Goal: Transaction & Acquisition: Book appointment/travel/reservation

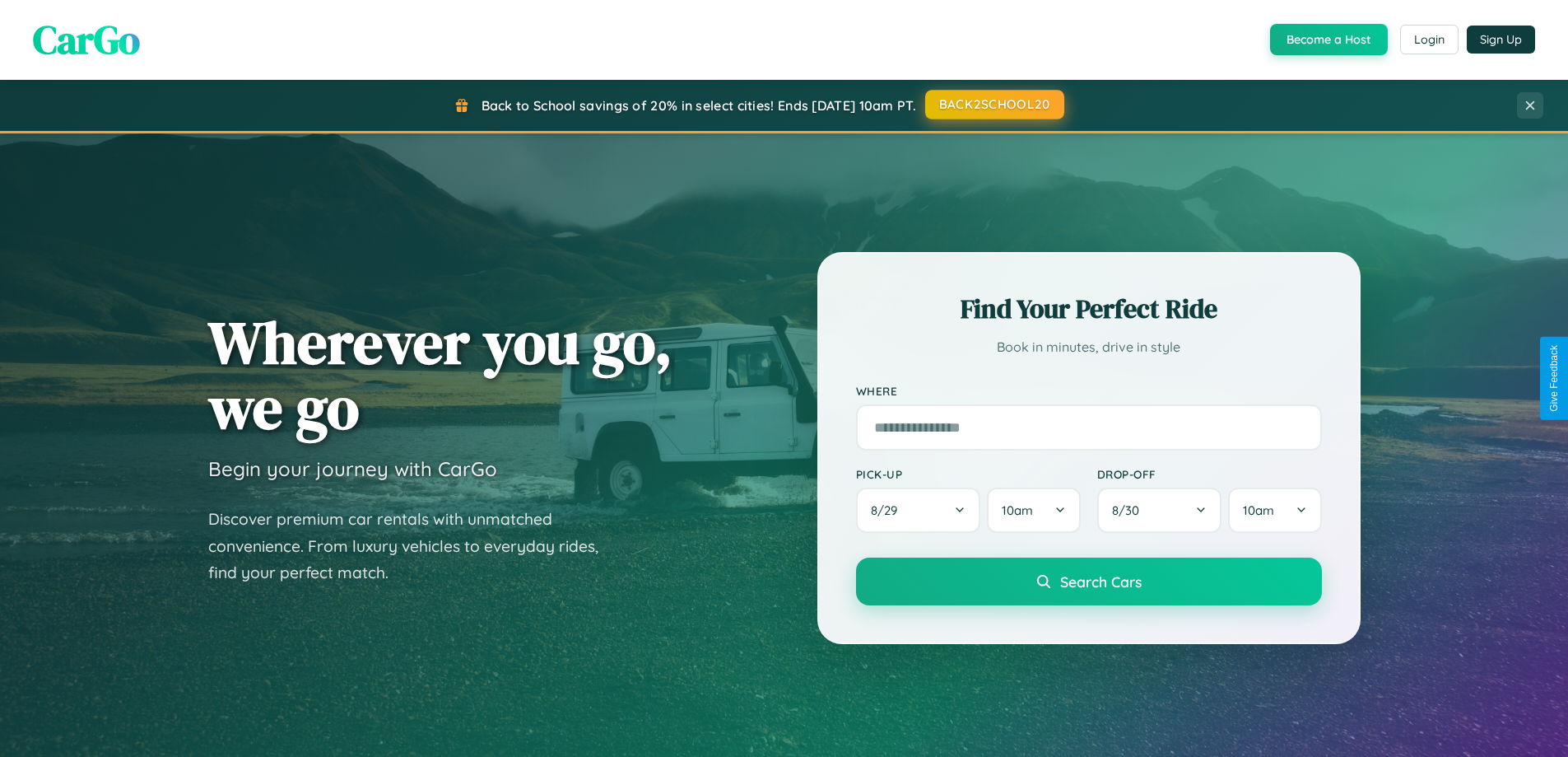
click at [993, 105] on button "BACK2SCHOOL20" at bounding box center [995, 105] width 139 height 30
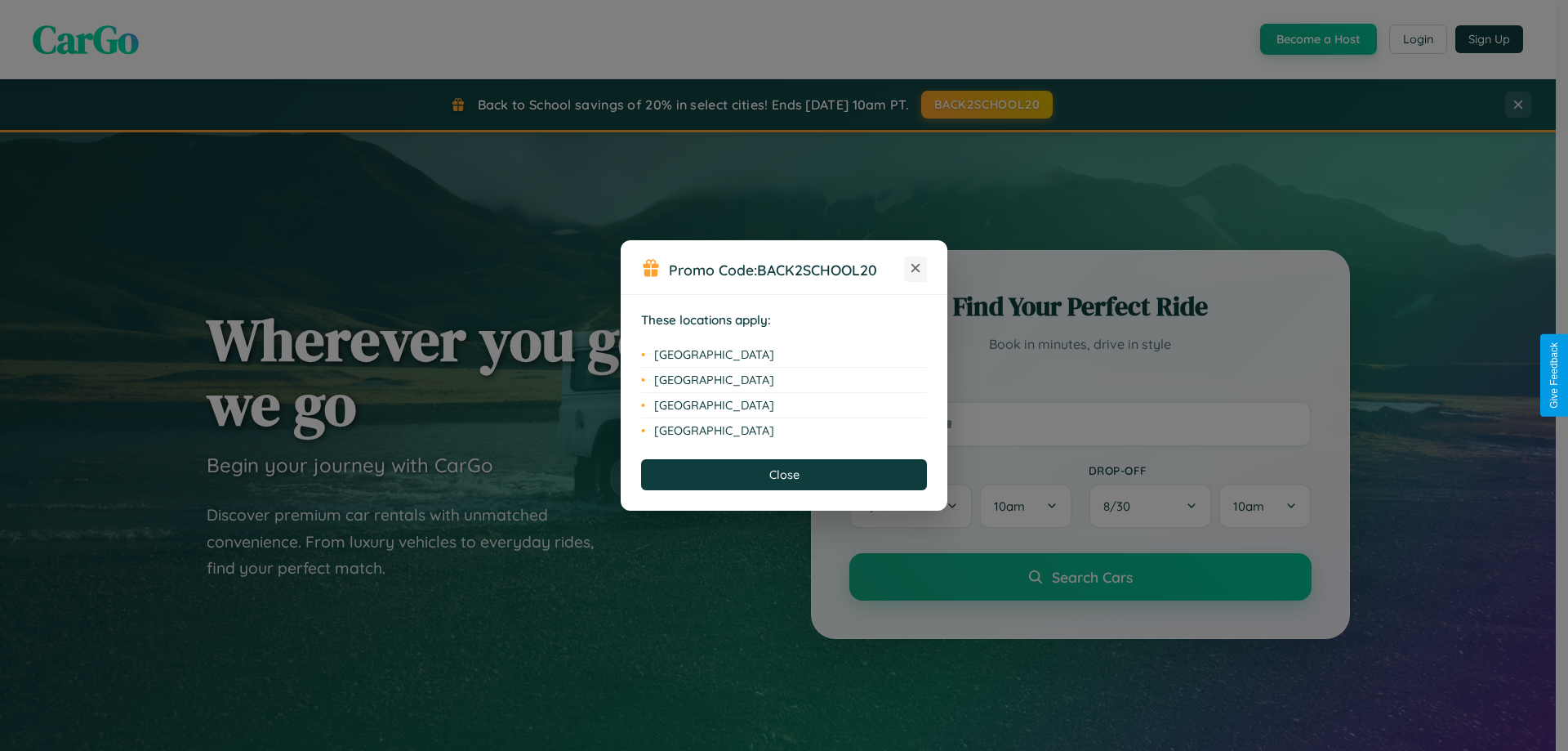
click at [916, 269] on icon at bounding box center [916, 268] width 9 height 9
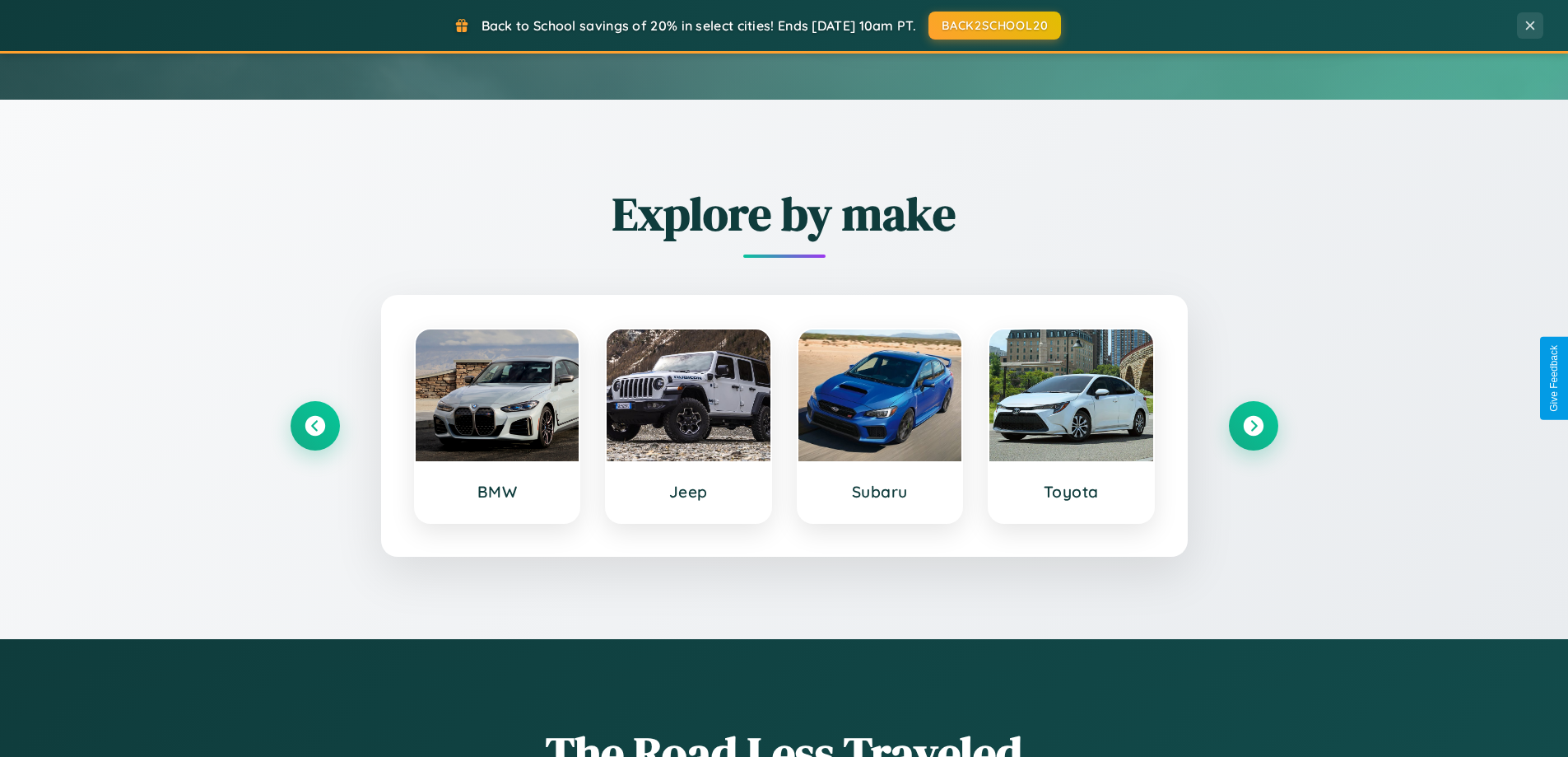
scroll to position [710, 0]
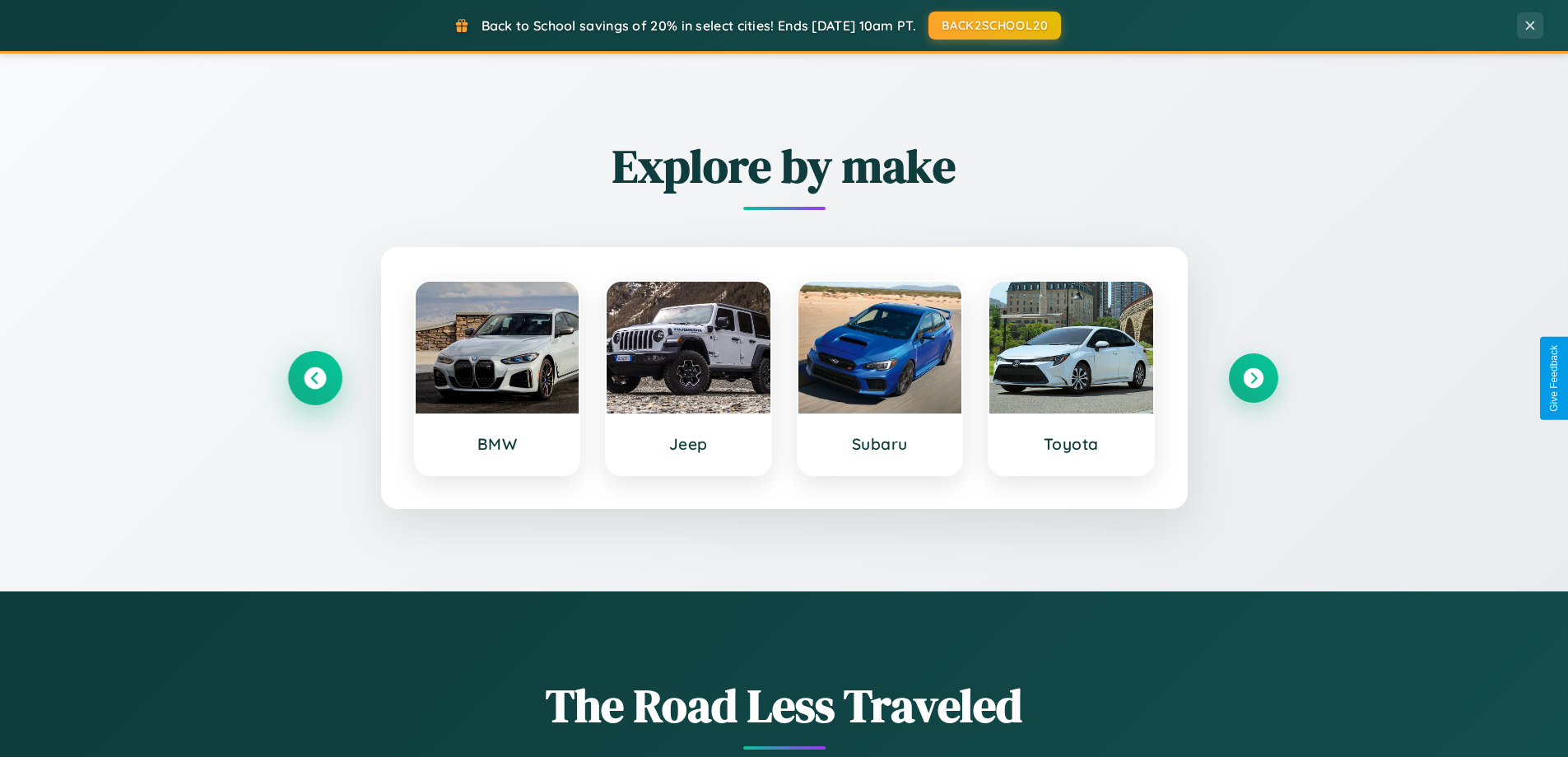
click at [315, 378] on icon at bounding box center [315, 378] width 22 height 22
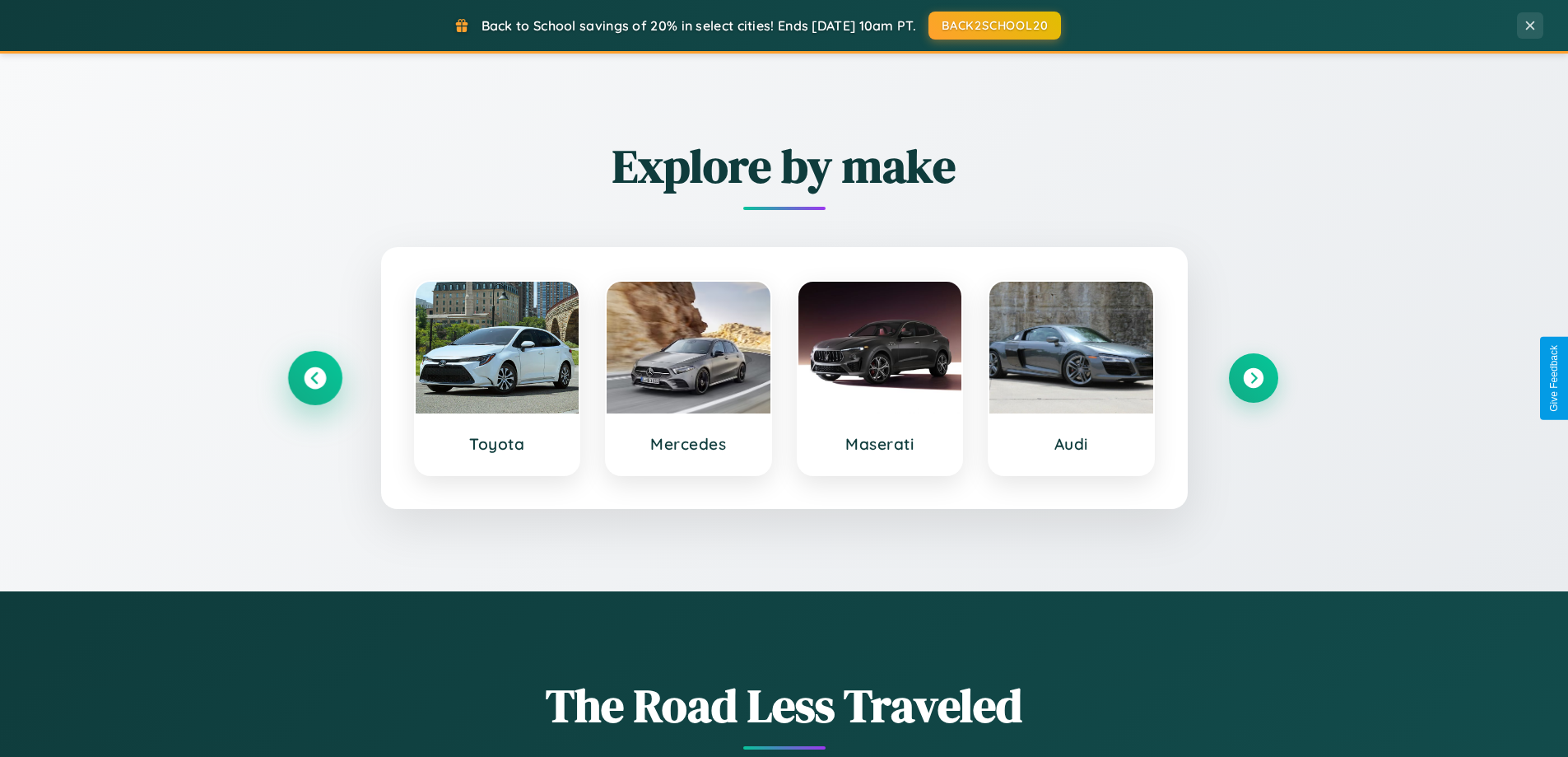
click at [315, 378] on icon at bounding box center [315, 378] width 22 height 22
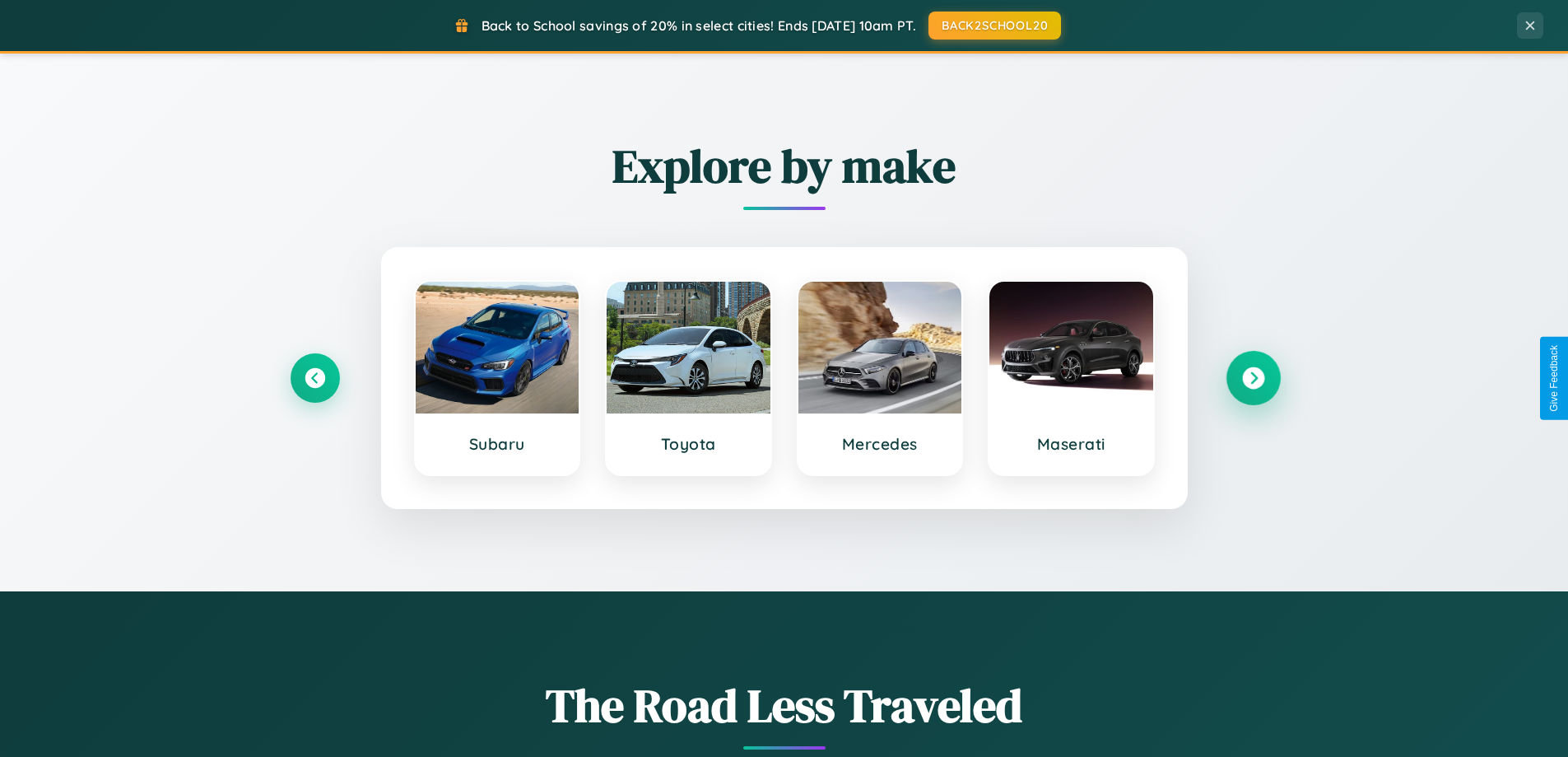
click at [1252, 378] on icon at bounding box center [1253, 378] width 22 height 22
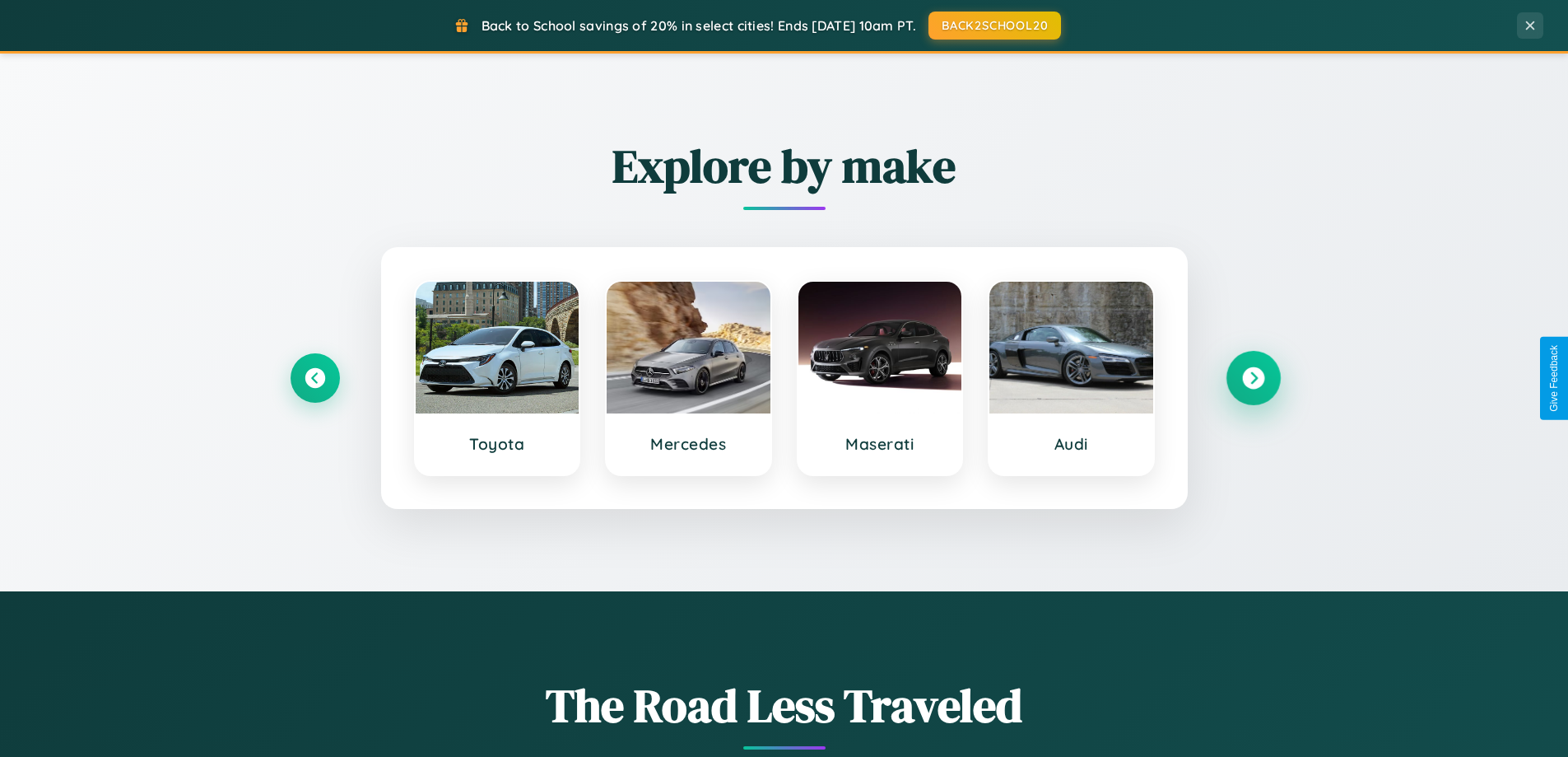
click at [1252, 378] on icon at bounding box center [1253, 378] width 22 height 22
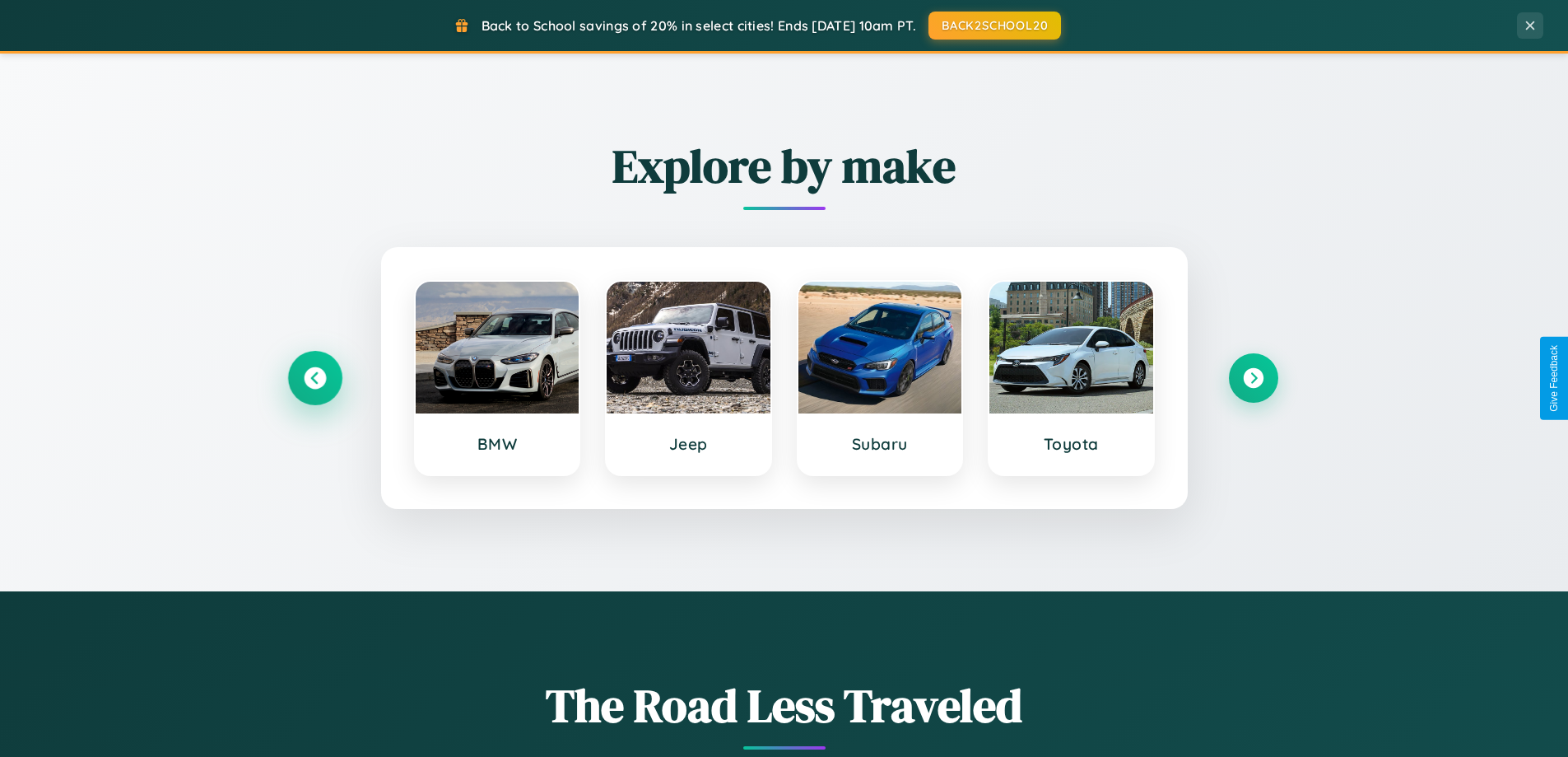
click at [315, 378] on icon at bounding box center [315, 378] width 22 height 22
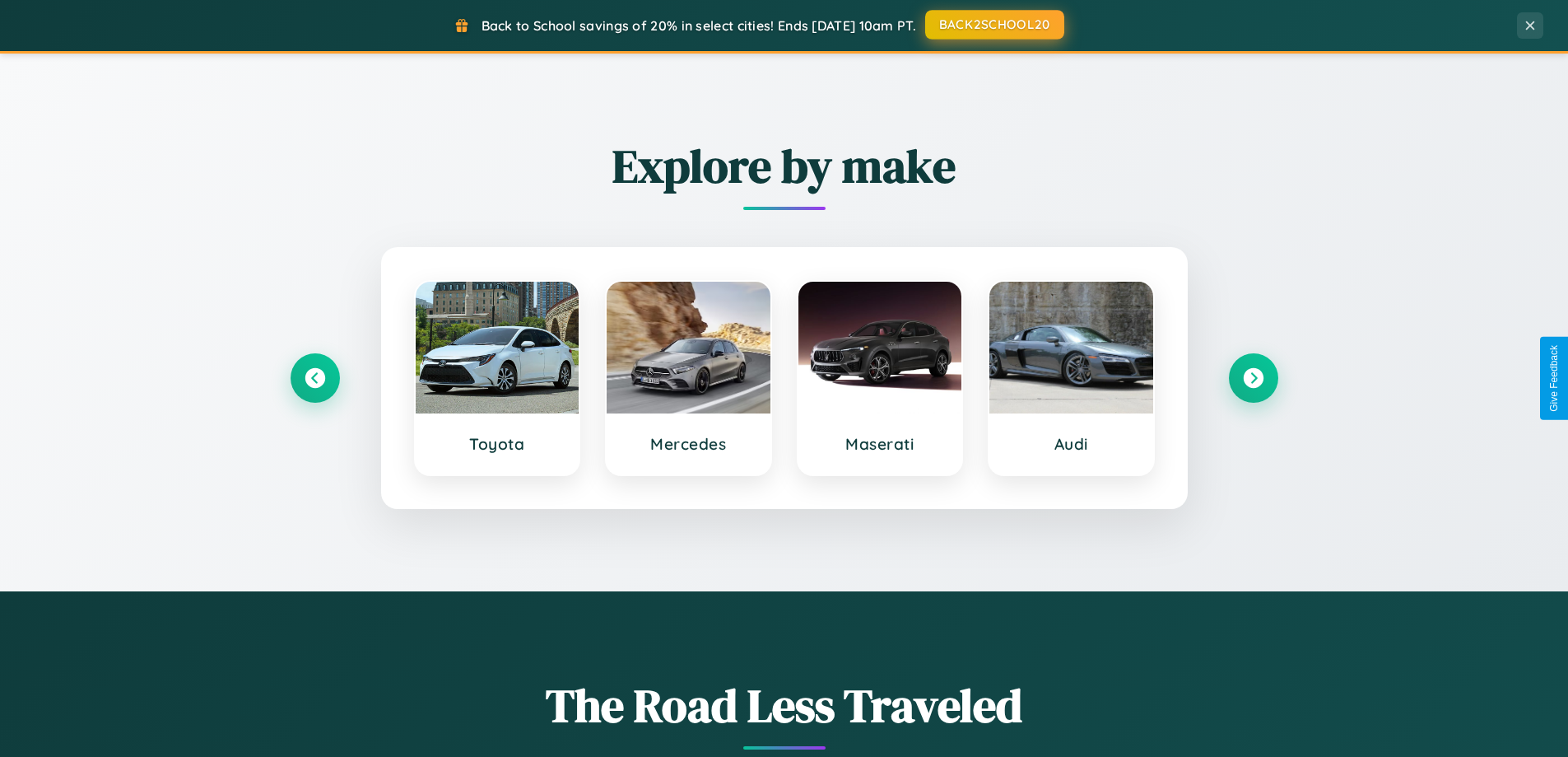
click at [993, 25] on button "BACK2SCHOOL20" at bounding box center [995, 25] width 139 height 30
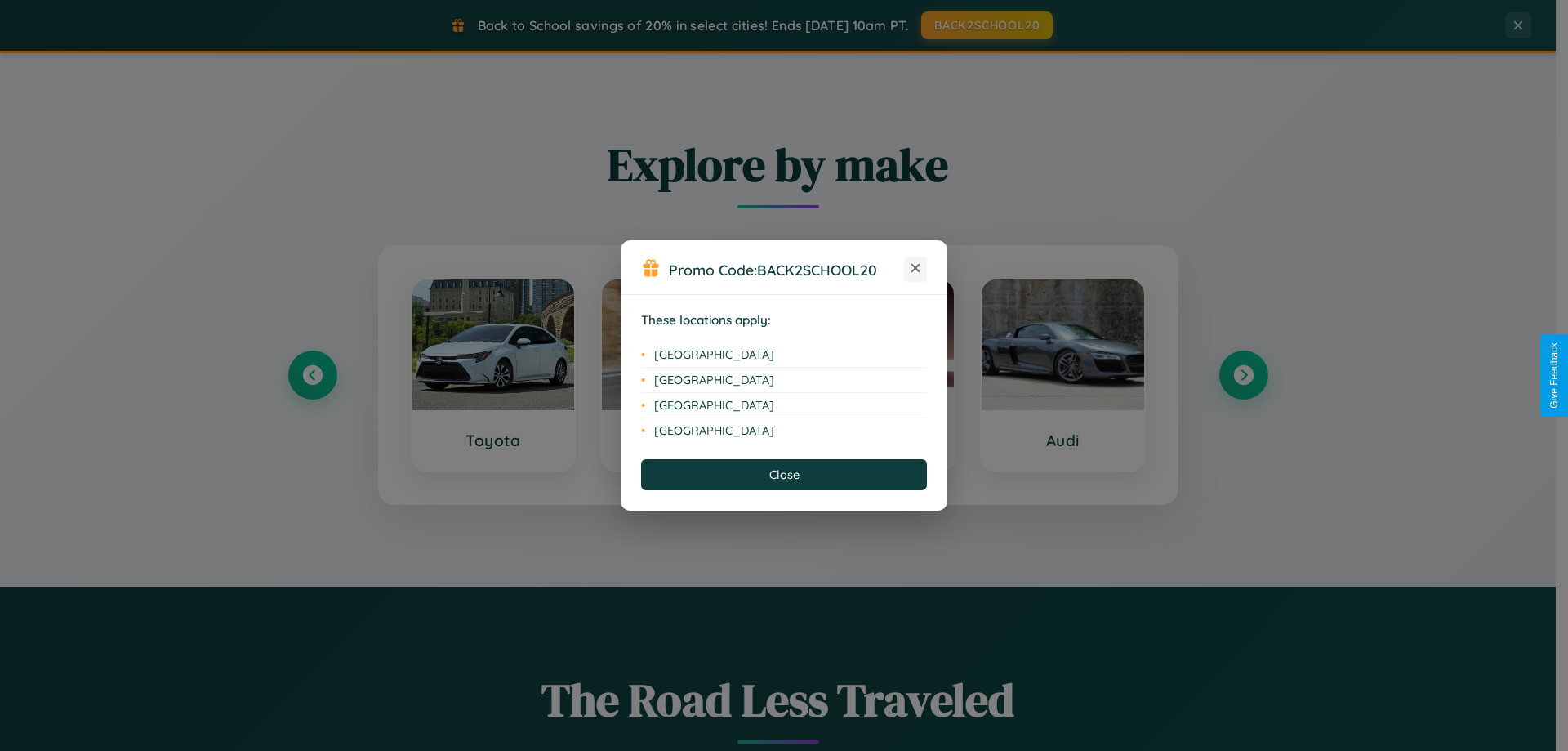
click at [916, 269] on icon at bounding box center [916, 268] width 9 height 9
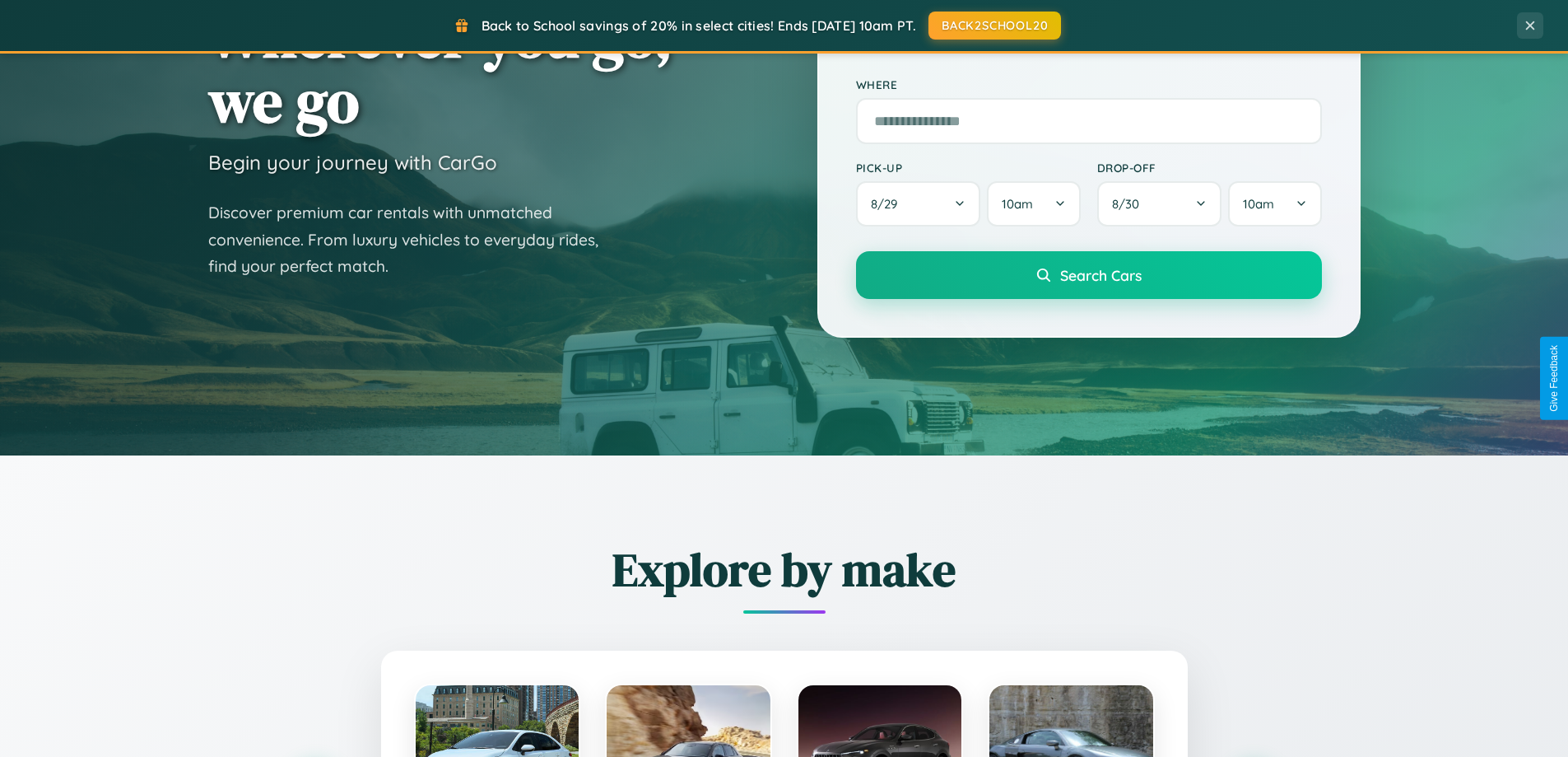
scroll to position [48, 0]
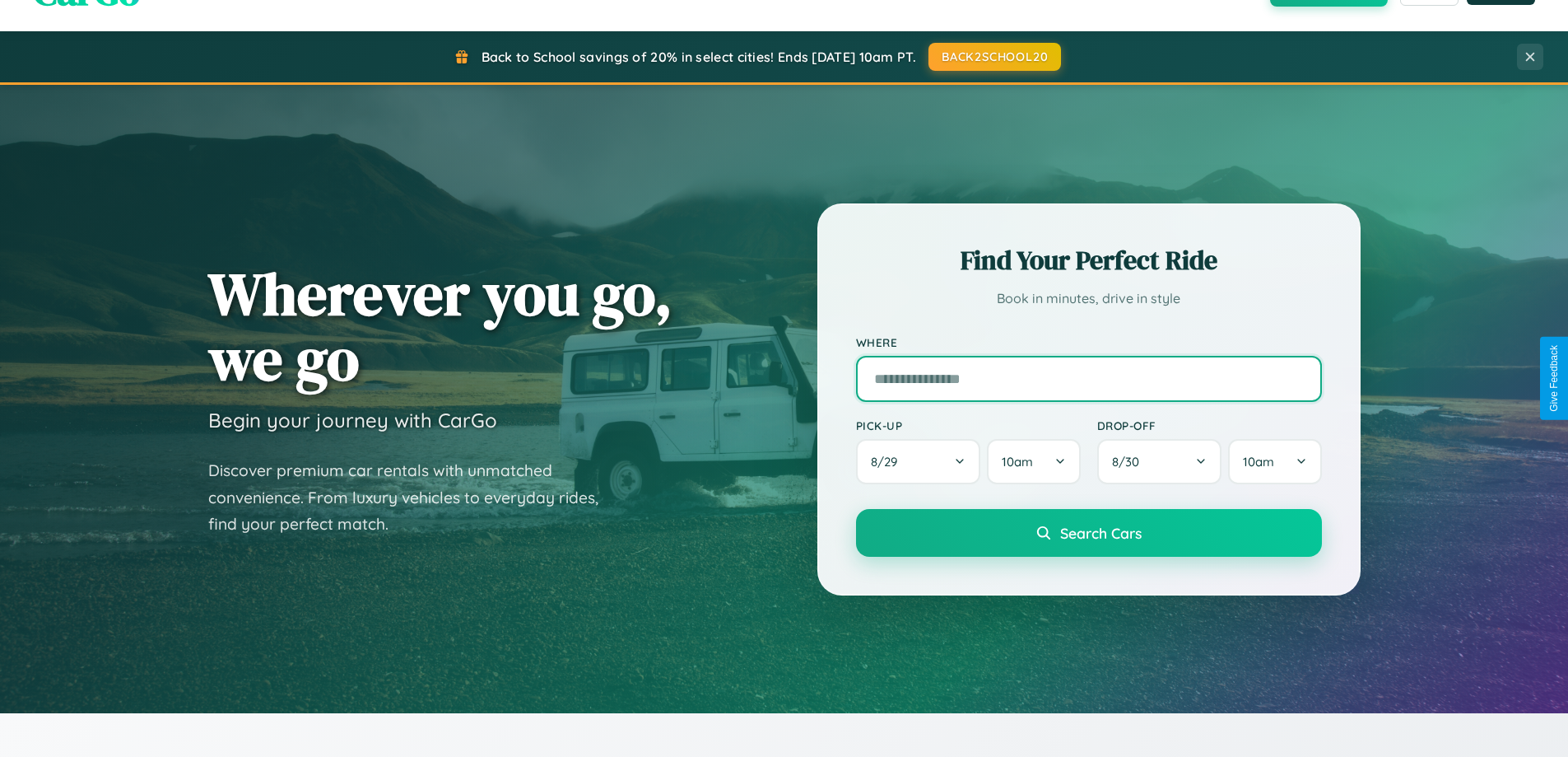
click at [1088, 378] on input "text" at bounding box center [1089, 379] width 466 height 46
type input "*******"
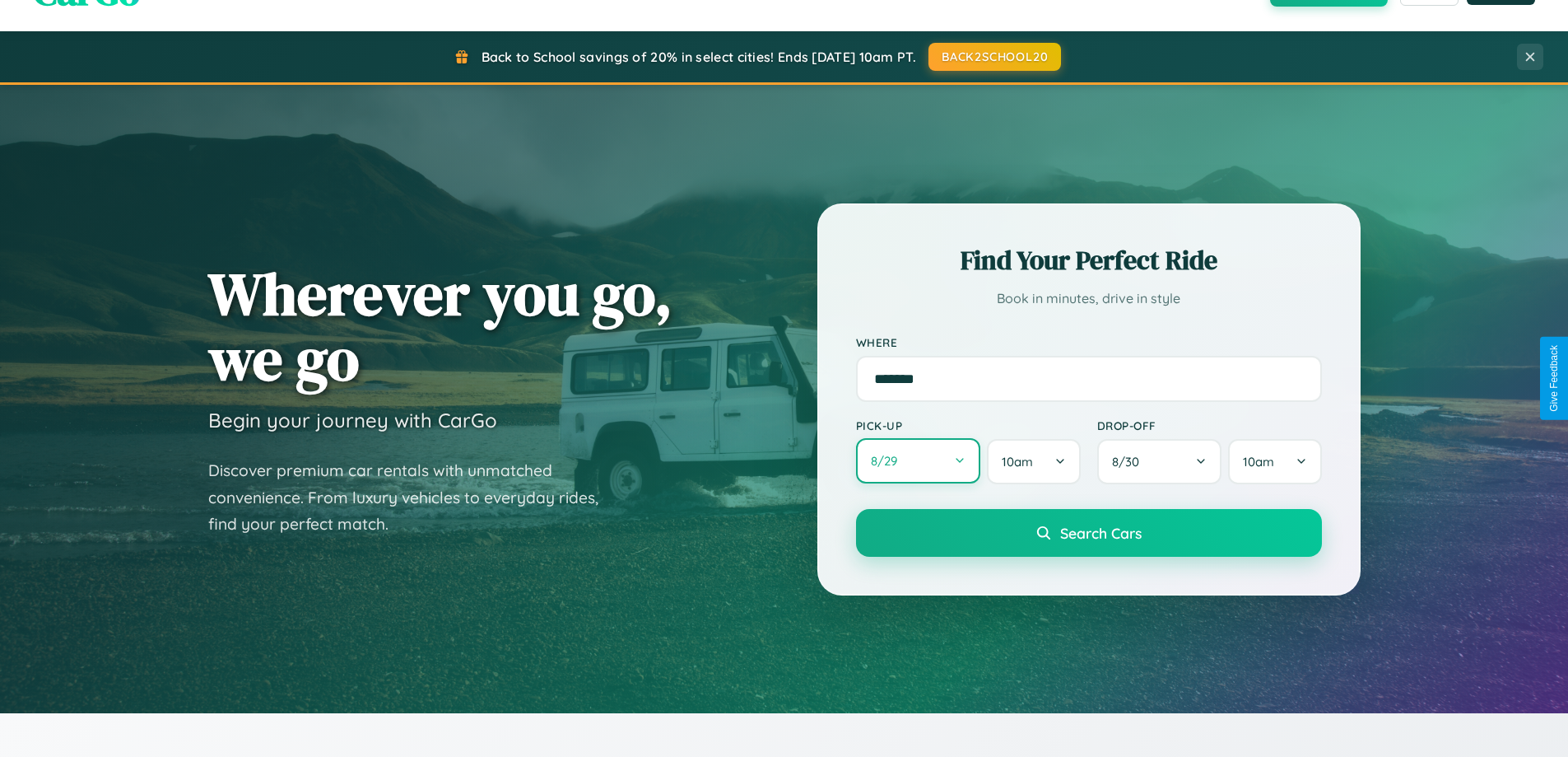
click at [918, 461] on button "8 / 29" at bounding box center [918, 461] width 125 height 46
select select "*"
select select "****"
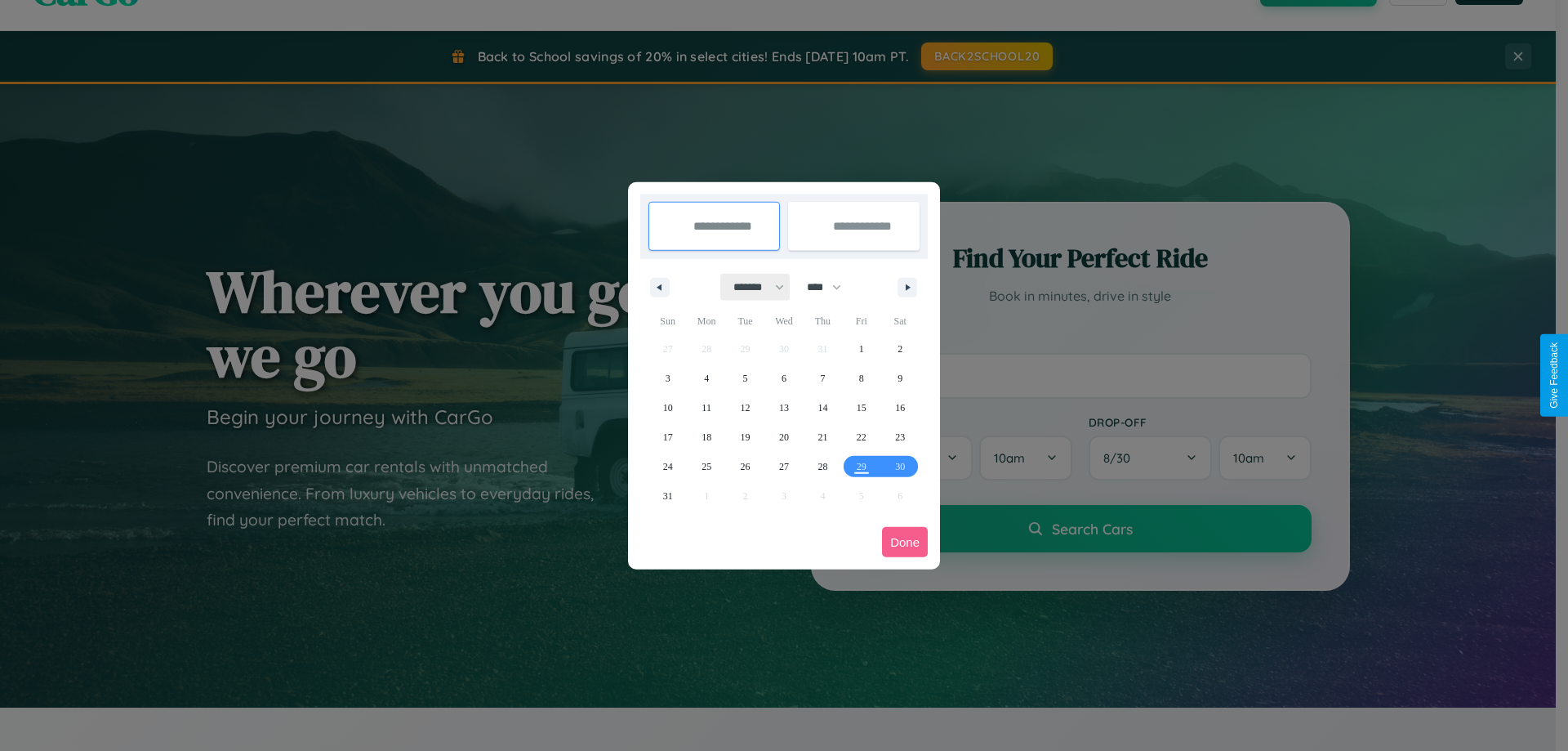
drag, startPoint x: 752, startPoint y: 287, endPoint x: 784, endPoint y: 328, distance: 52.0
click at [752, 287] on select "******* ******** ***** ***** *** **** **** ****** ********* ******* ******** **…" at bounding box center [755, 287] width 69 height 27
select select "*"
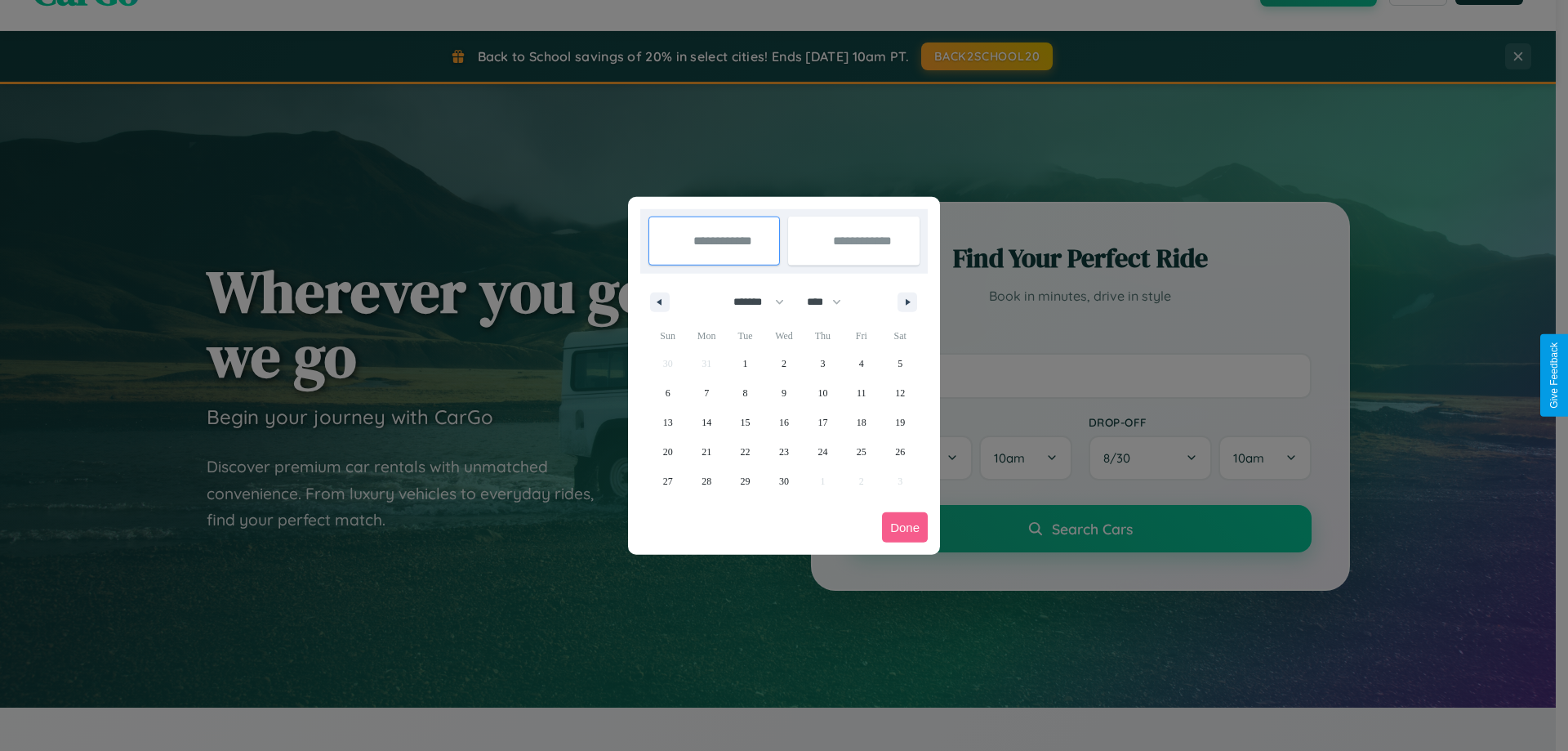
drag, startPoint x: 832, startPoint y: 301, endPoint x: 784, endPoint y: 328, distance: 55.1
click at [832, 301] on select "**** **** **** **** **** **** **** **** **** **** **** **** **** **** **** ****…" at bounding box center [823, 301] width 49 height 27
select select "****"
click at [860, 363] on span "3" at bounding box center [861, 364] width 5 height 29
type input "**********"
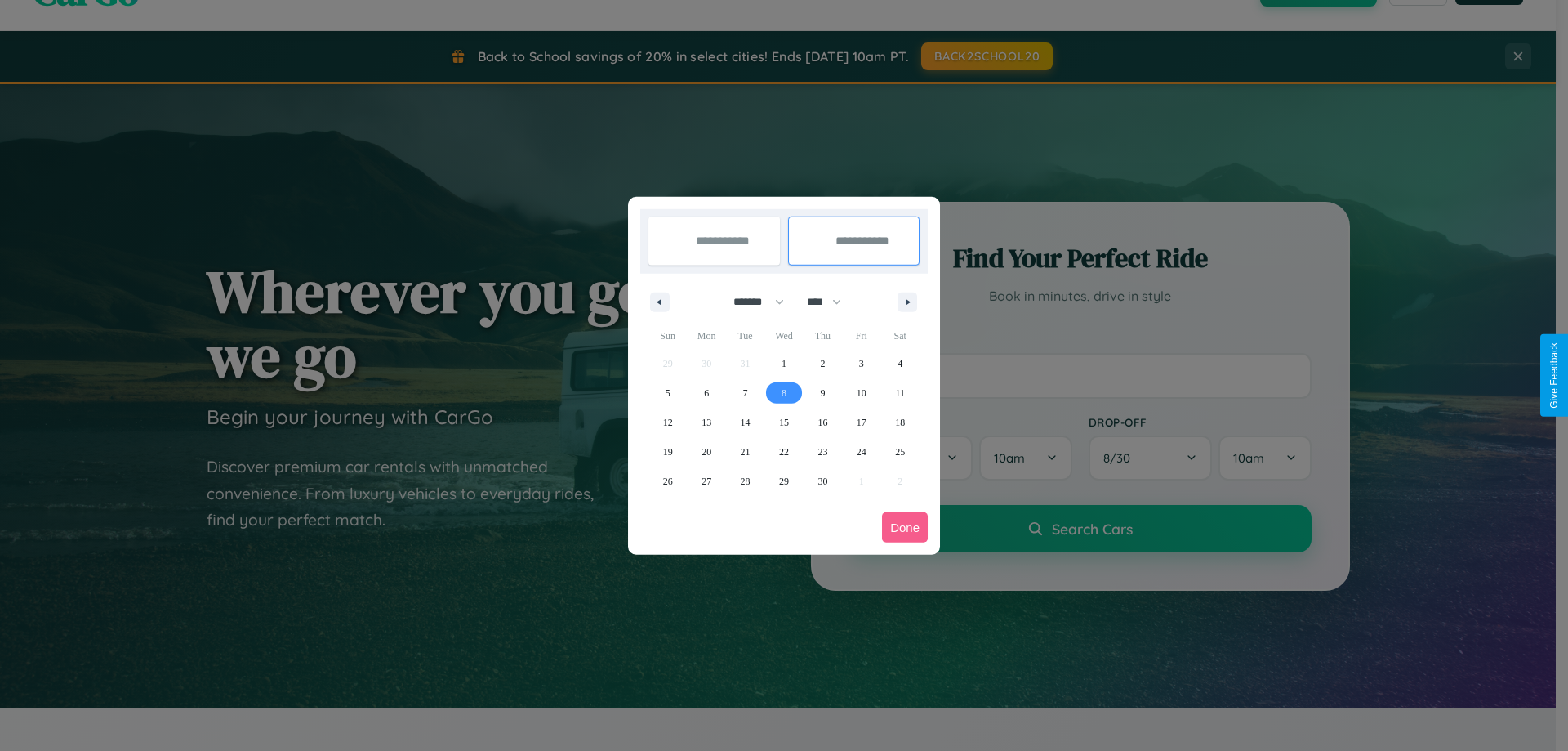
click at [783, 393] on span "8" at bounding box center [783, 393] width 5 height 29
type input "**********"
click at [905, 527] on button "Done" at bounding box center [906, 527] width 46 height 30
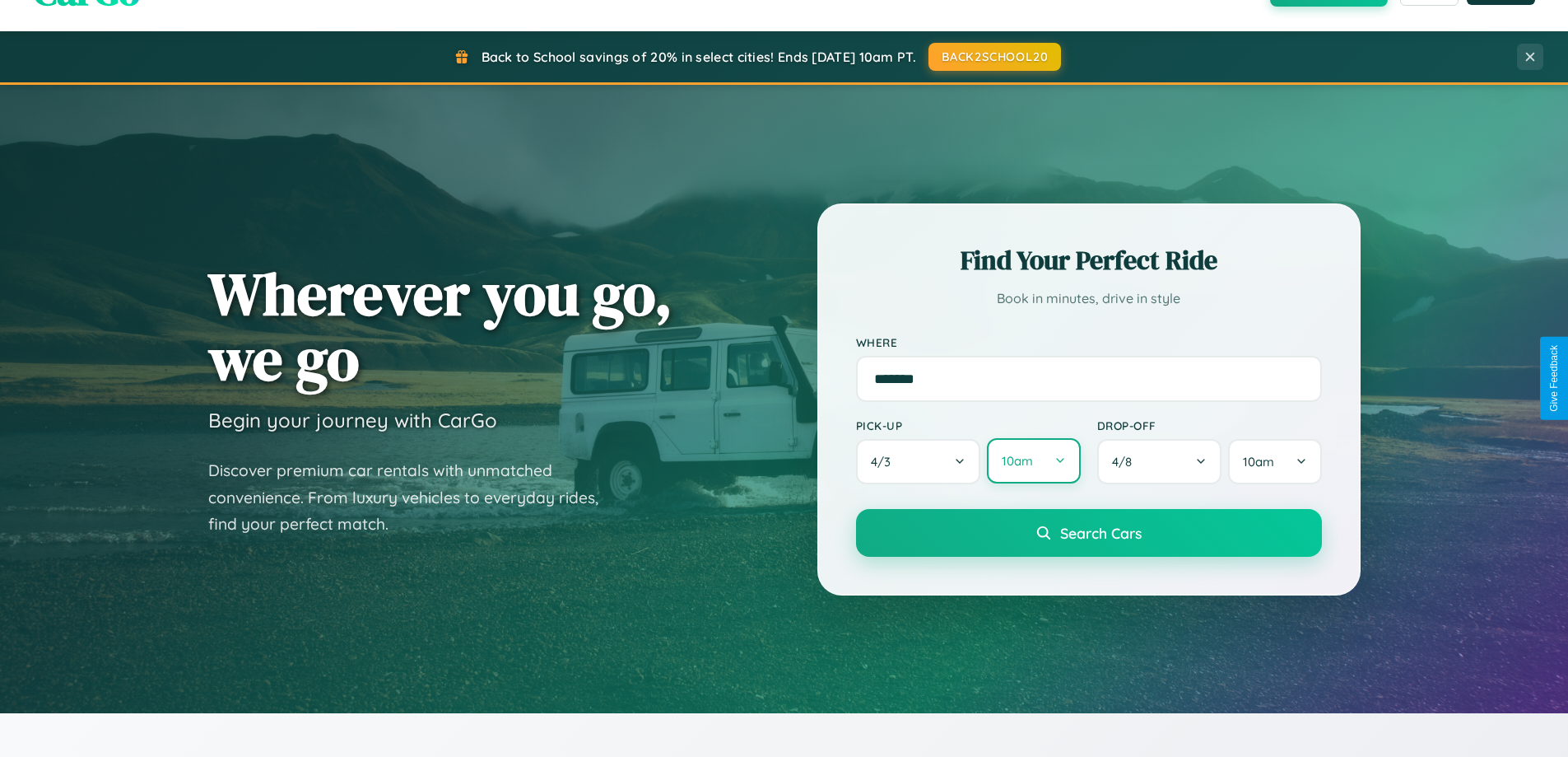
click at [1033, 462] on button "10am" at bounding box center [1033, 461] width 93 height 46
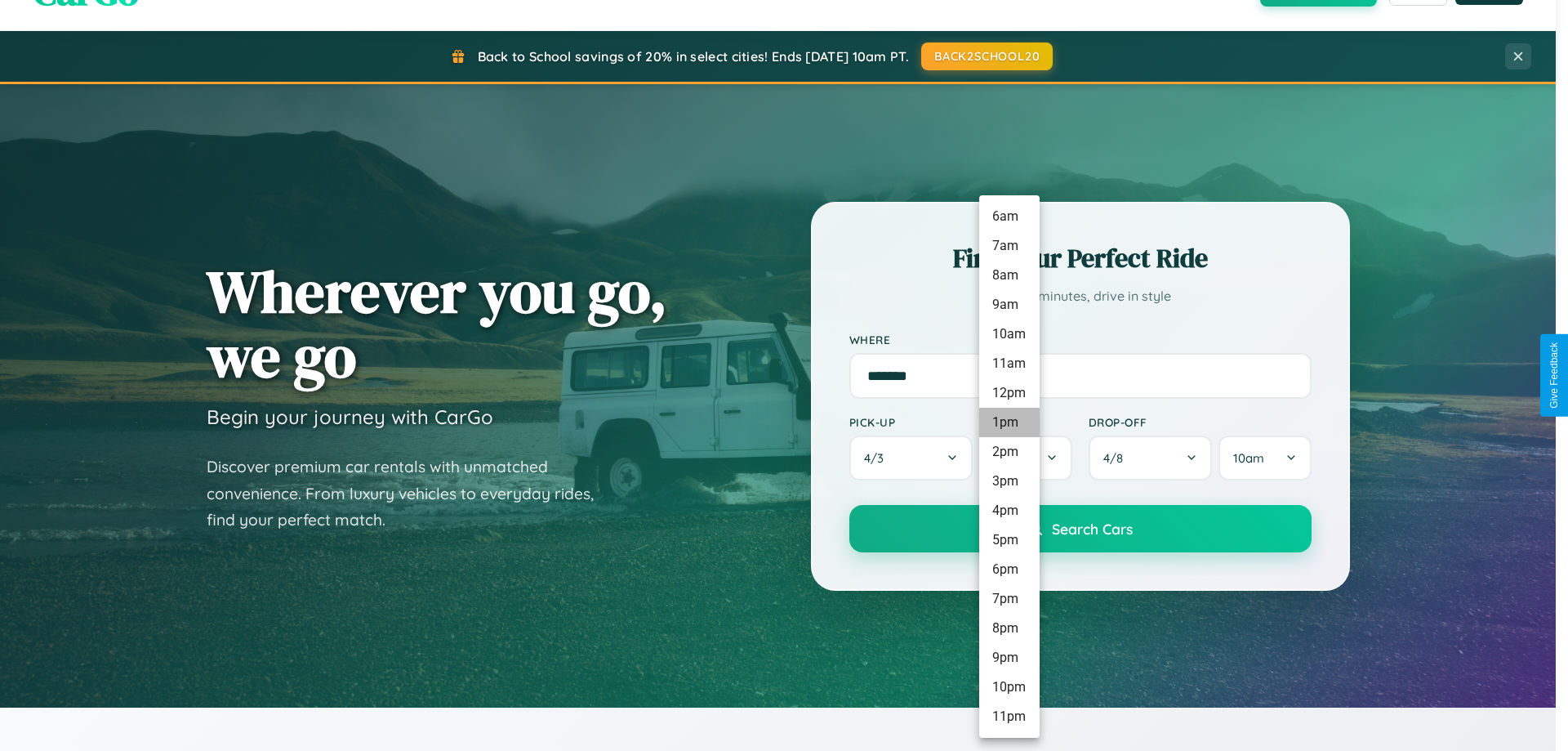
click at [1009, 422] on li "1pm" at bounding box center [1010, 422] width 61 height 29
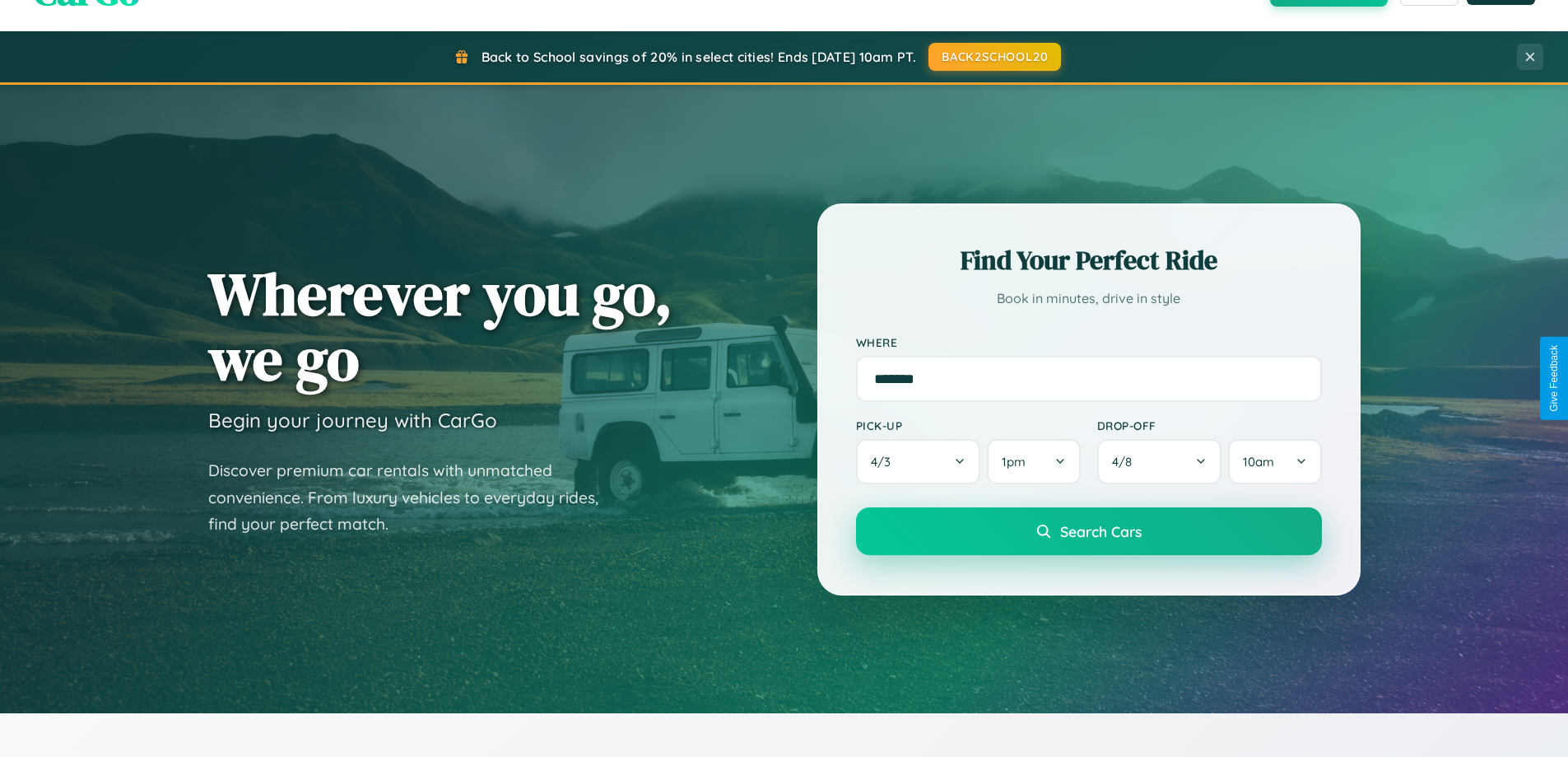
click at [1088, 532] on span "Search Cars" at bounding box center [1101, 531] width 82 height 19
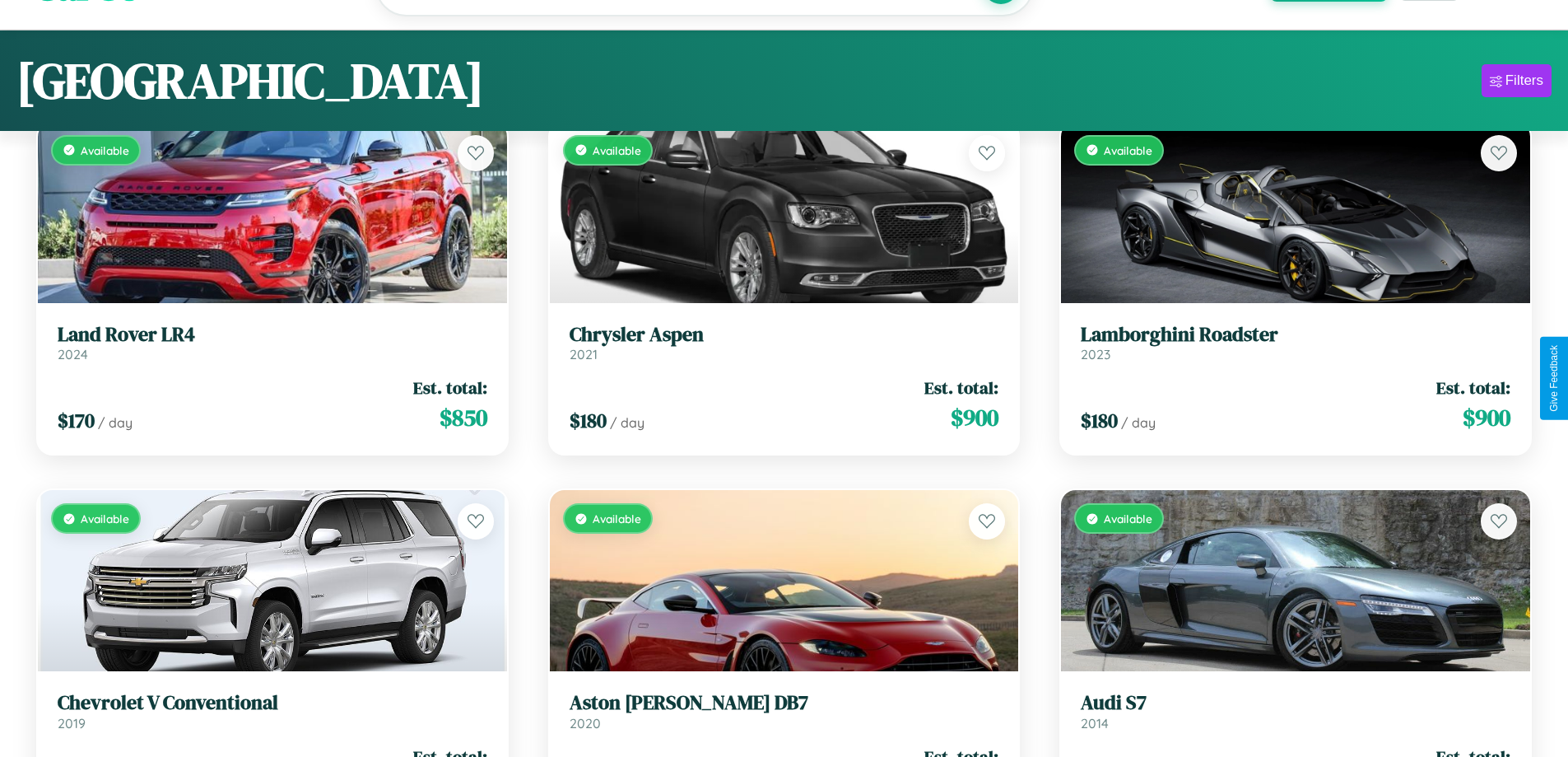
scroll to position [3550, 0]
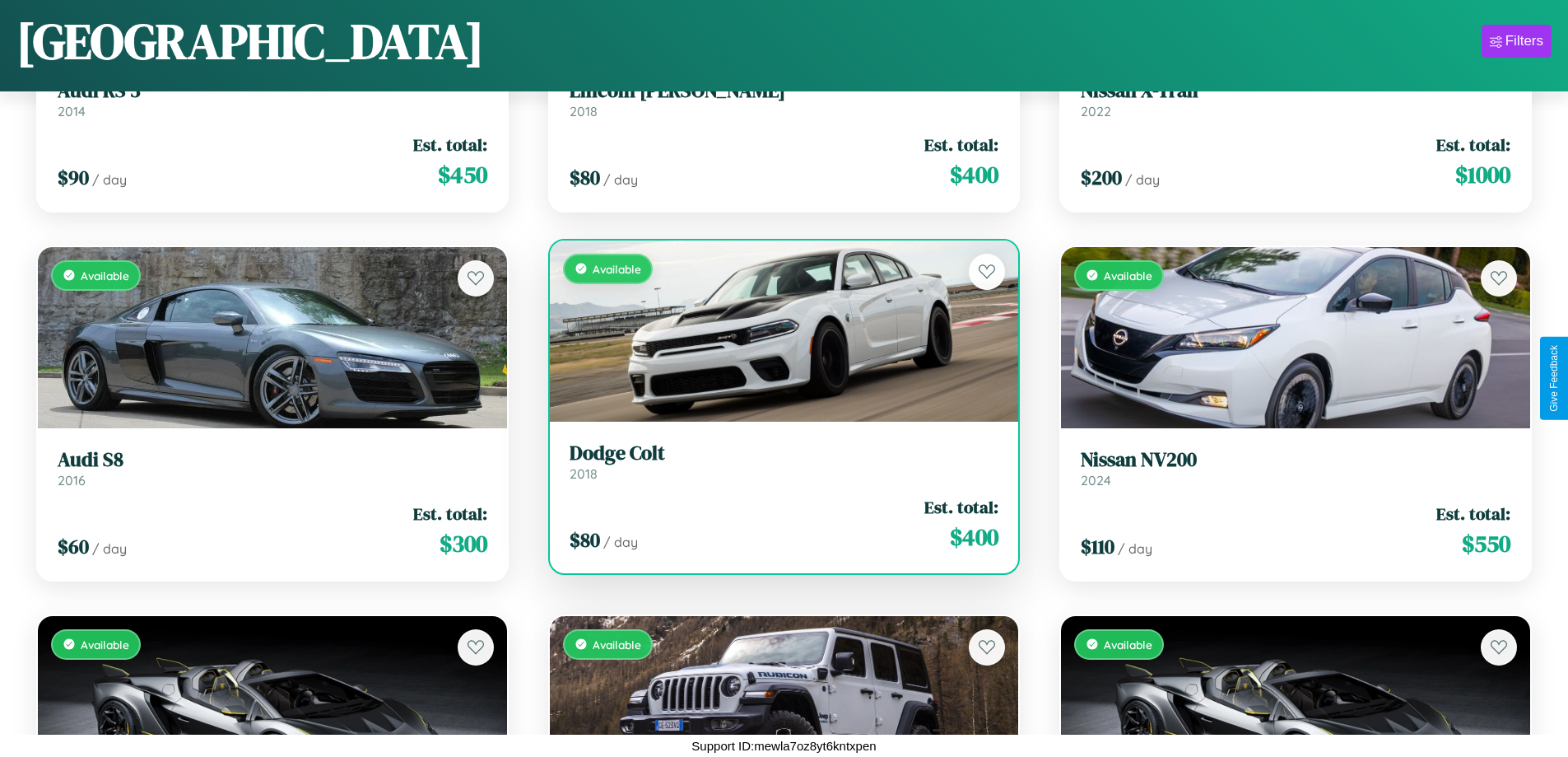
click at [777, 530] on div "$ 80 / day Est. total: $ 400" at bounding box center [784, 524] width 430 height 59
click at [777, 524] on div "$ 80 / day Est. total: $ 400" at bounding box center [784, 524] width 430 height 59
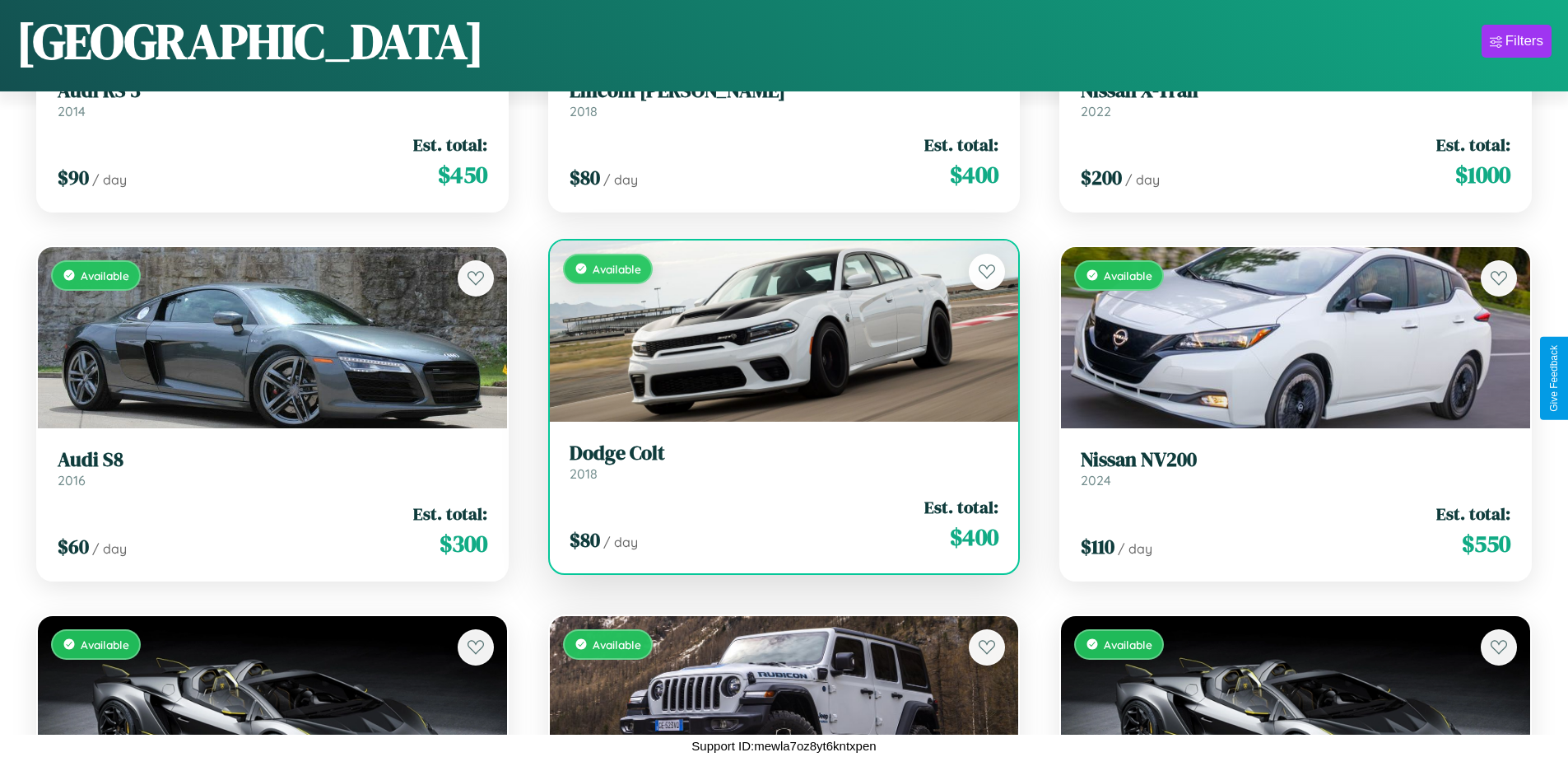
click at [777, 524] on div "$ 80 / day Est. total: $ 400" at bounding box center [784, 524] width 430 height 59
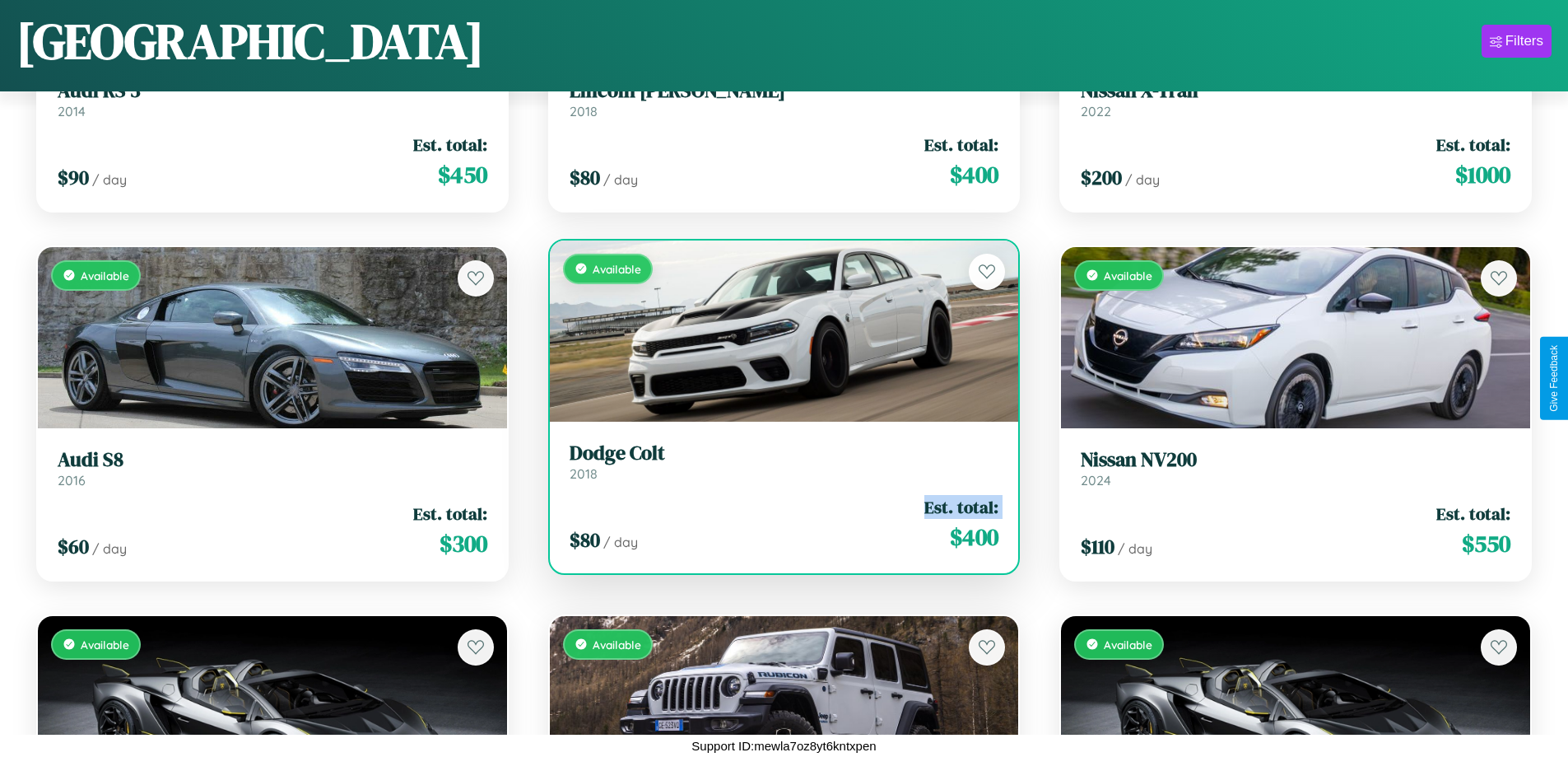
click at [777, 524] on div "$ 80 / day Est. total: $ 400" at bounding box center [784, 524] width 430 height 59
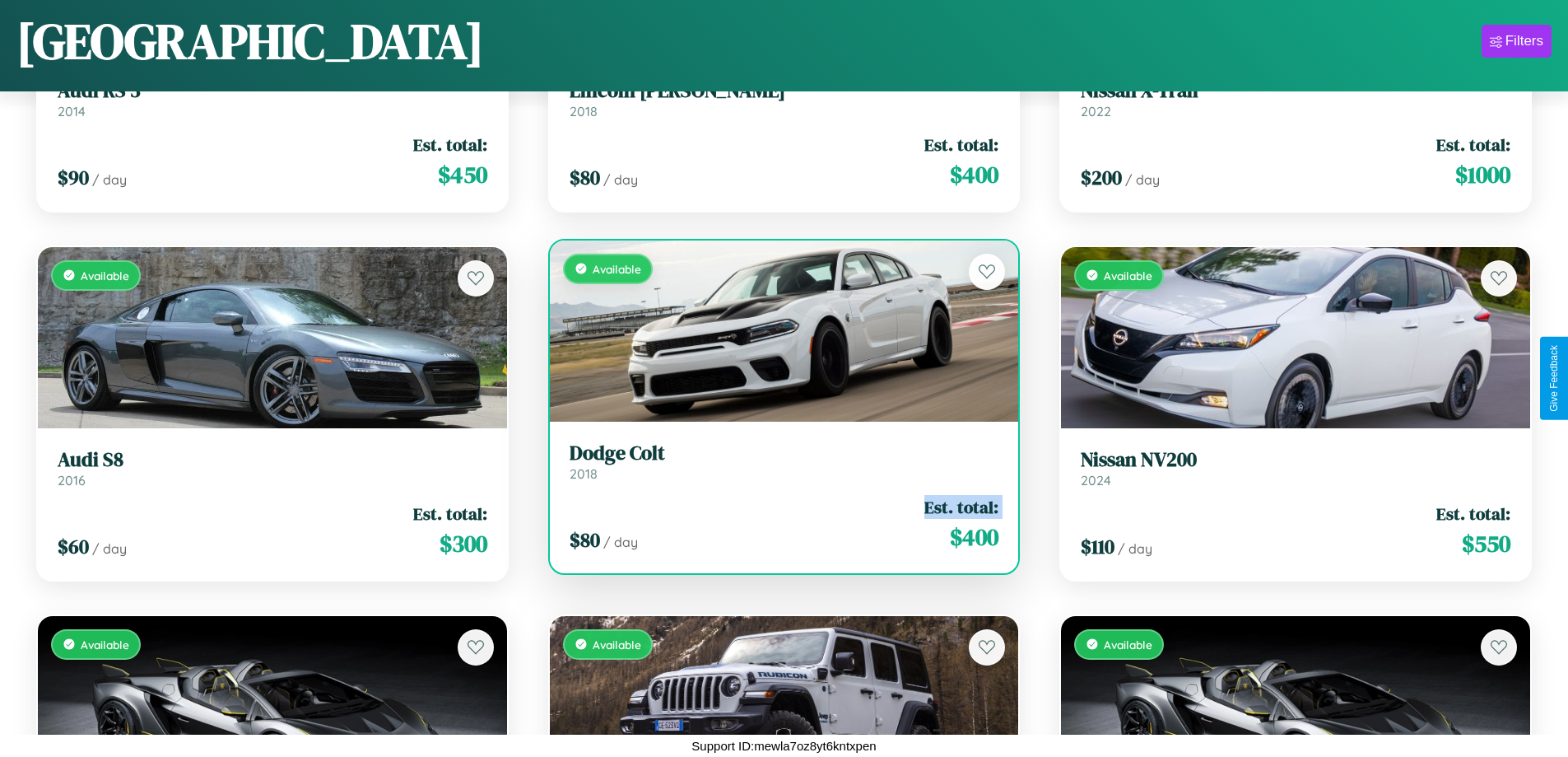
click at [777, 524] on div "$ 80 / day Est. total: $ 400" at bounding box center [784, 524] width 430 height 59
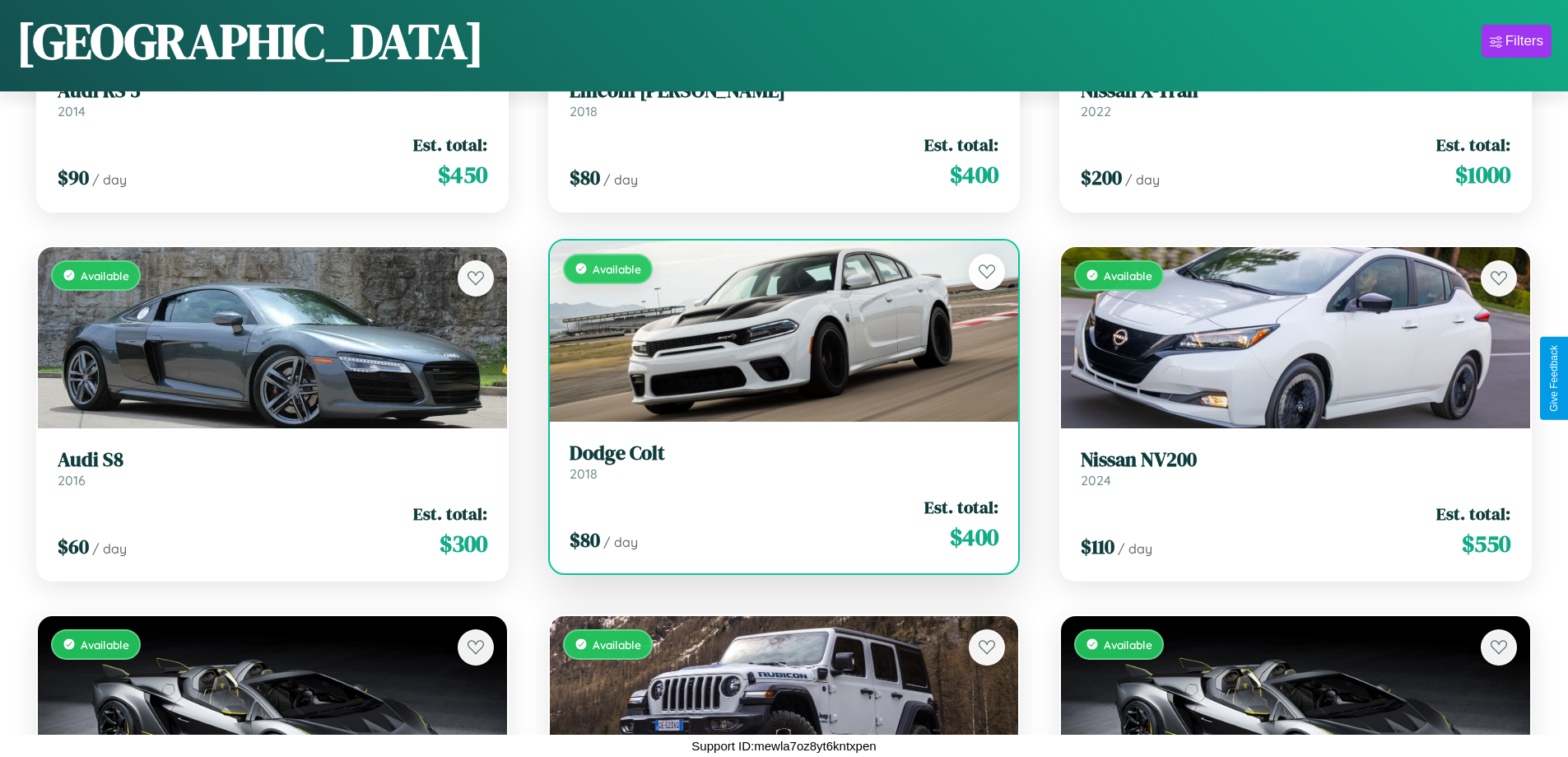
click at [777, 524] on div "$ 80 / day Est. total: $ 400" at bounding box center [784, 524] width 430 height 59
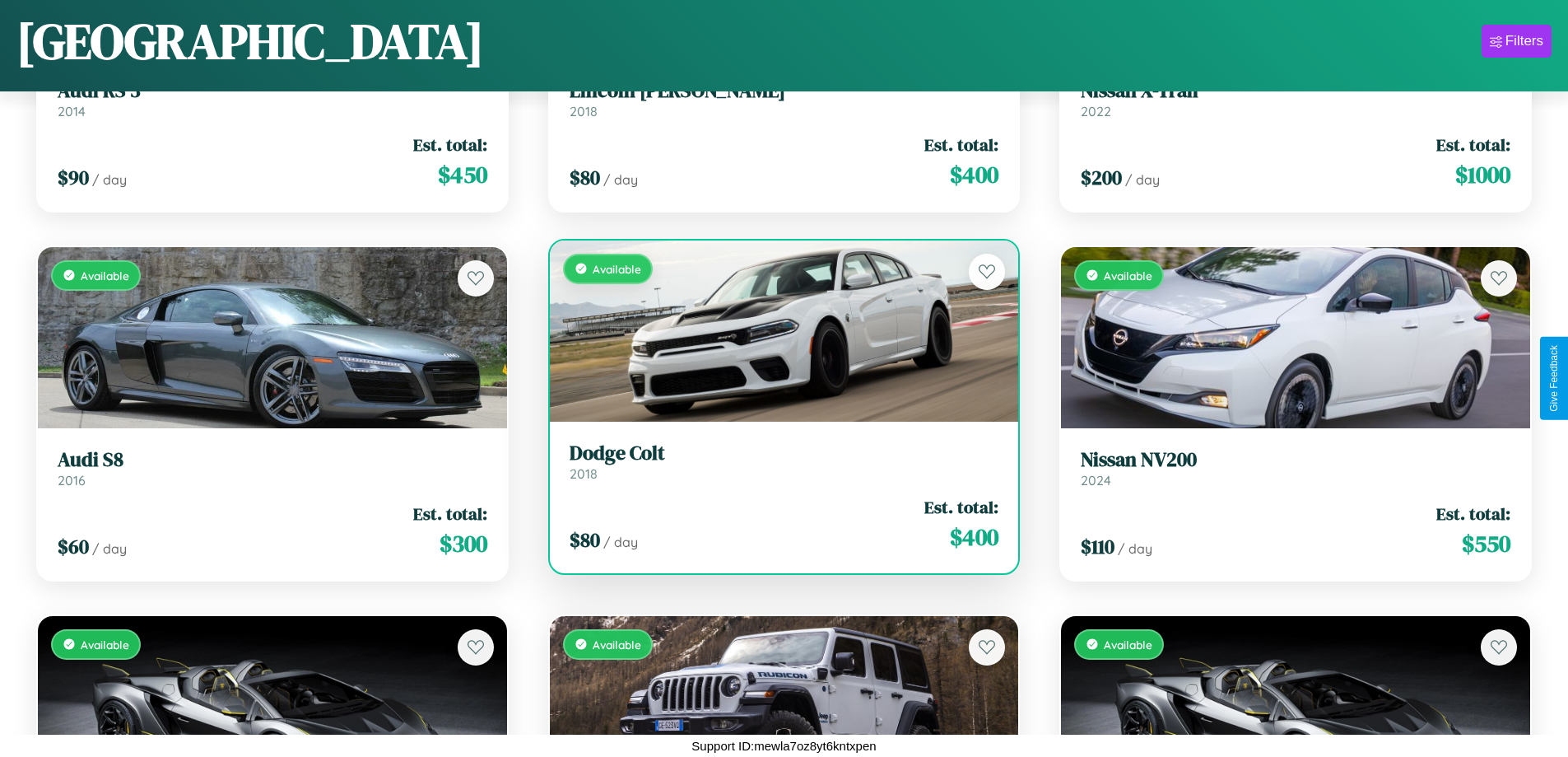
click at [777, 461] on h3 "Dodge Colt" at bounding box center [784, 453] width 430 height 24
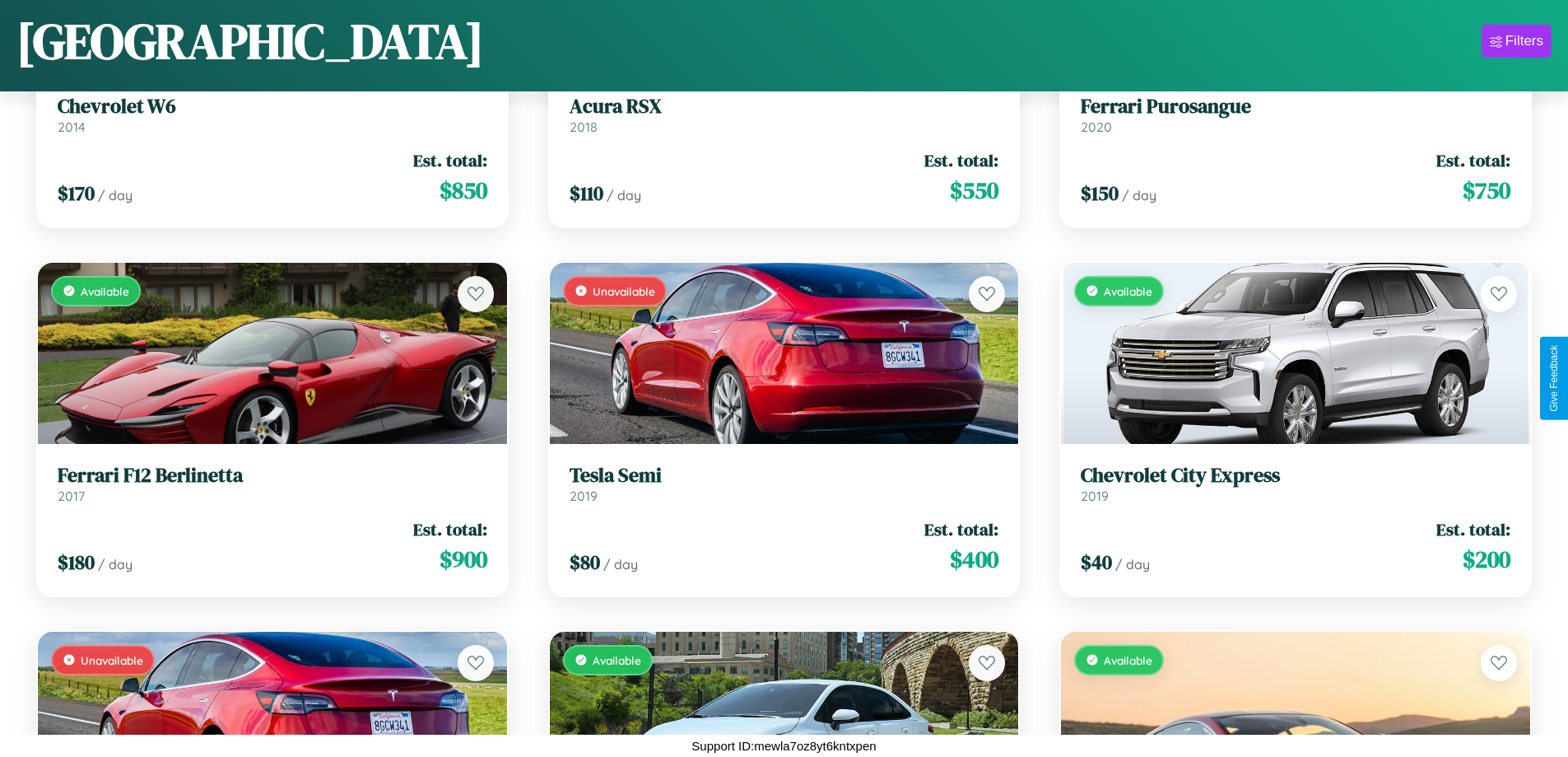
scroll to position [18301, 0]
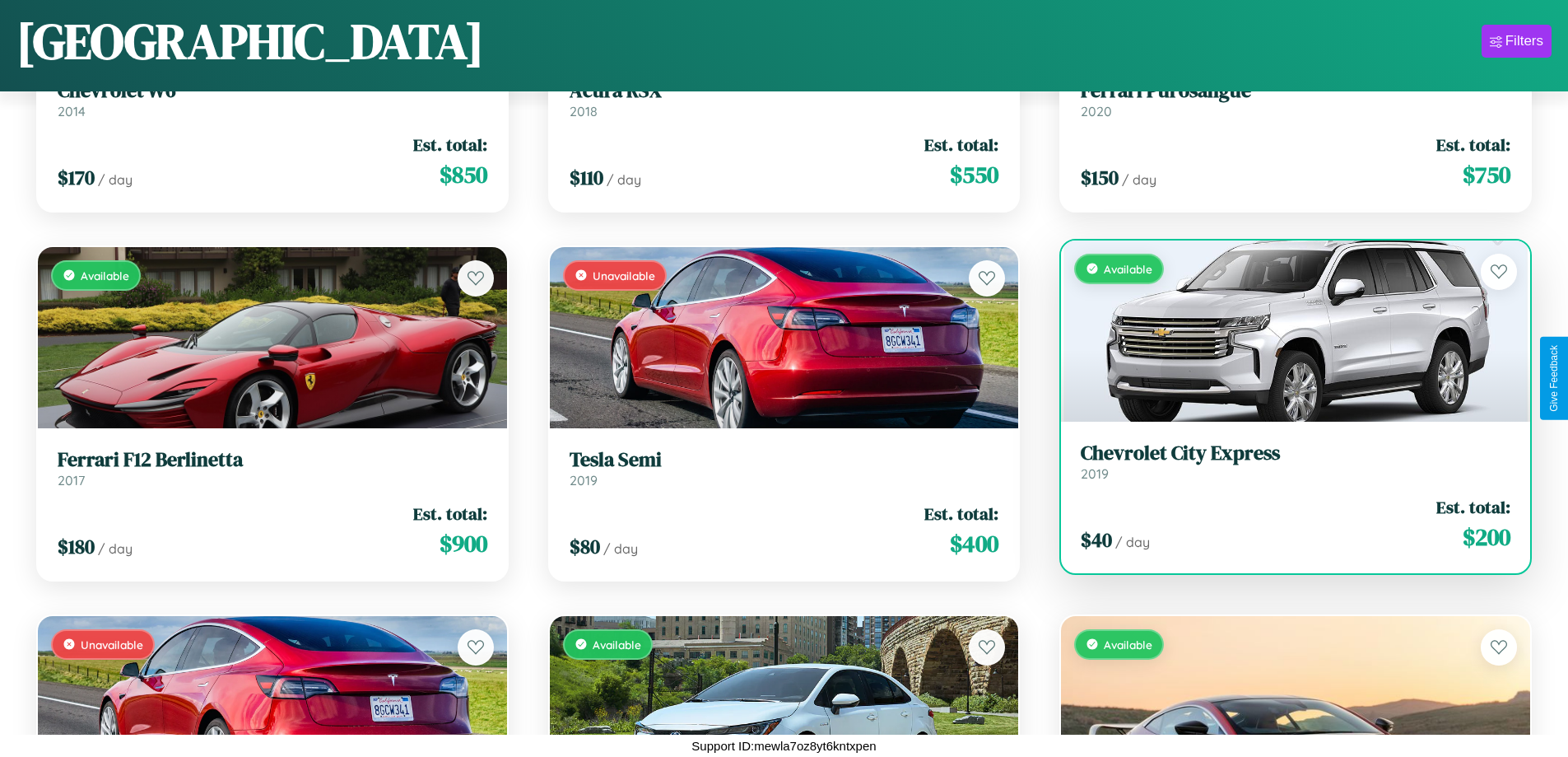
click at [1285, 461] on h3 "Chevrolet City Express" at bounding box center [1295, 453] width 430 height 24
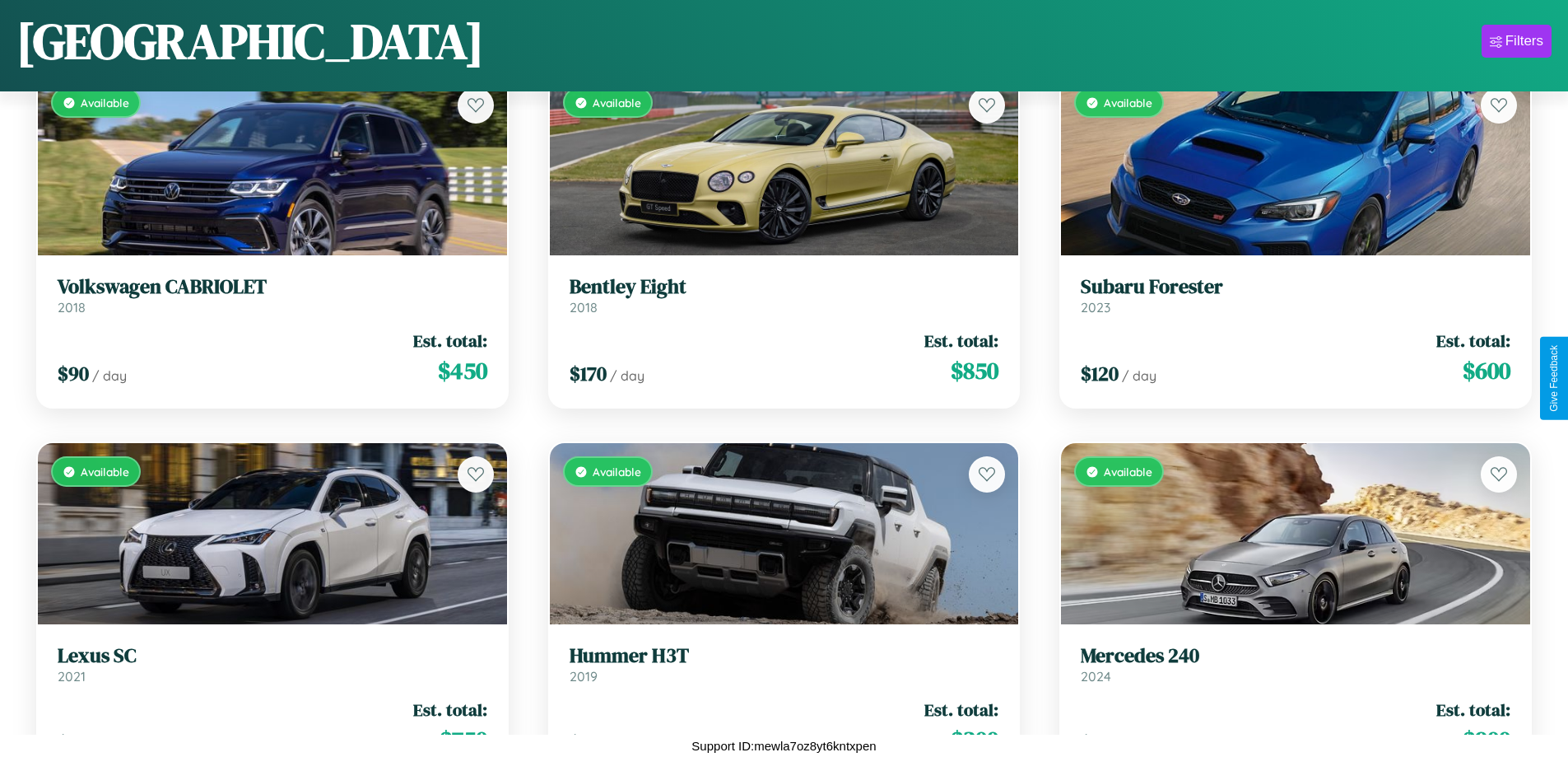
scroll to position [2075, 0]
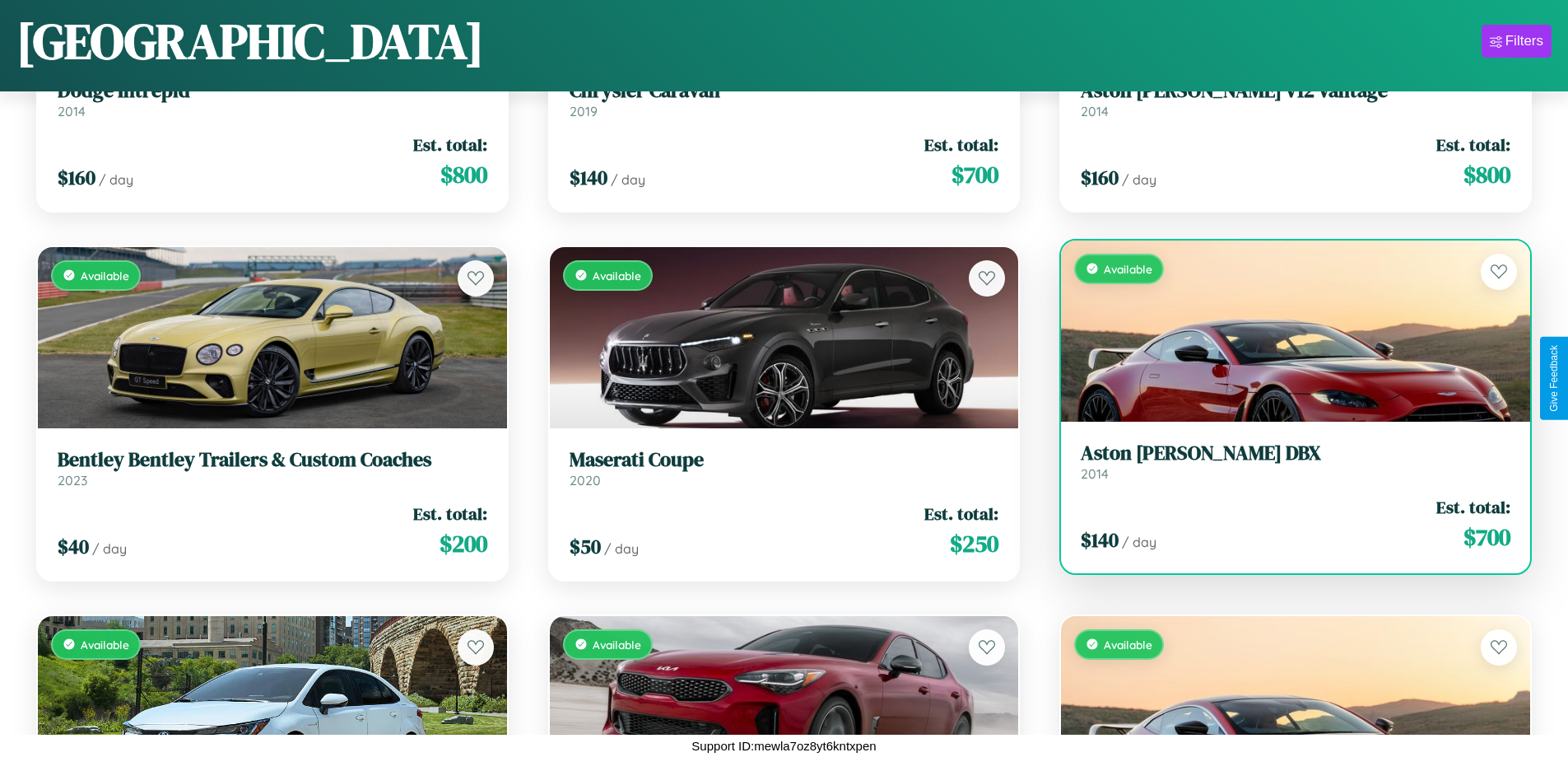
click at [1285, 462] on h3 "Aston [PERSON_NAME] DBX" at bounding box center [1295, 453] width 430 height 24
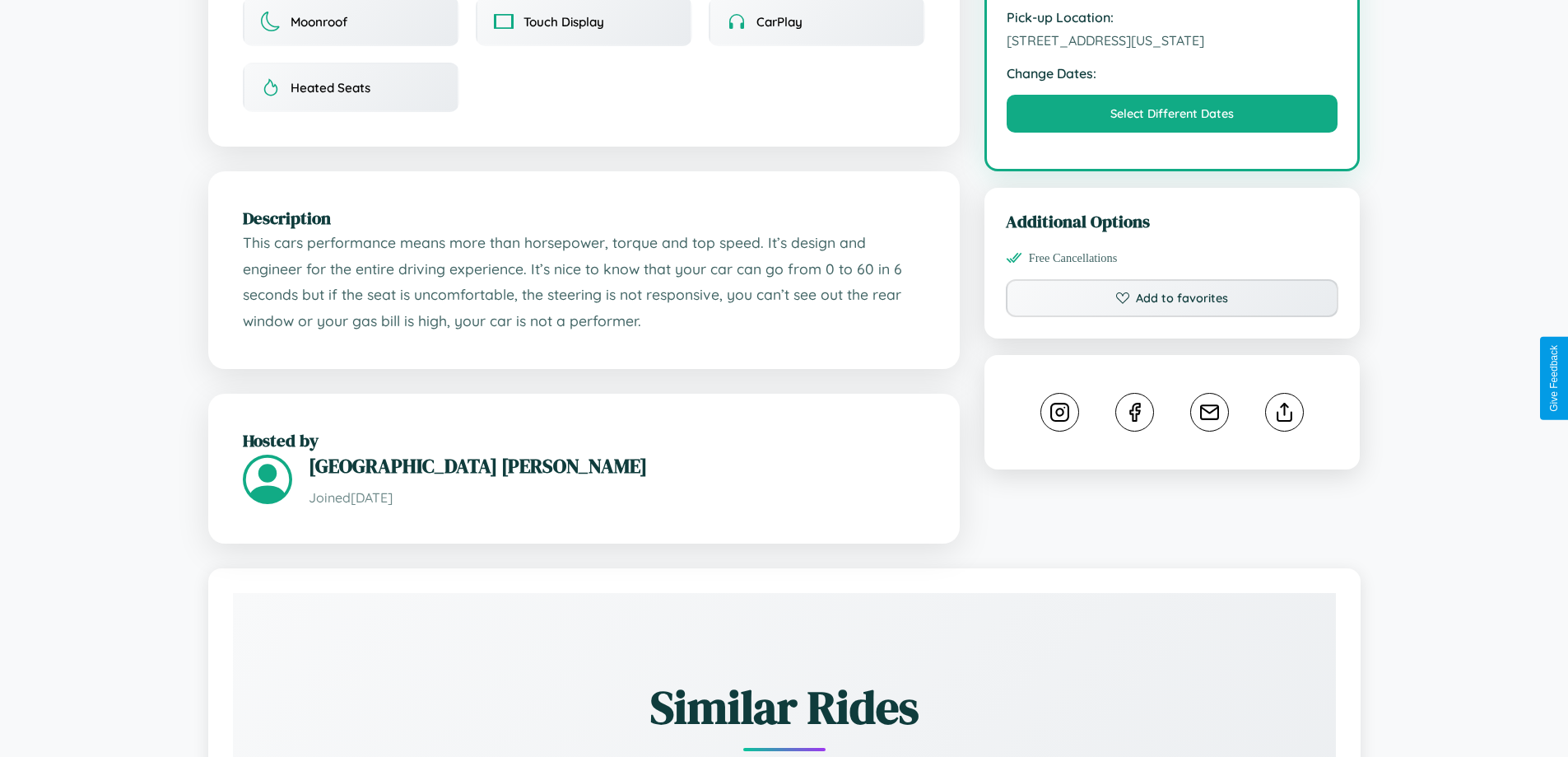
scroll to position [541, 0]
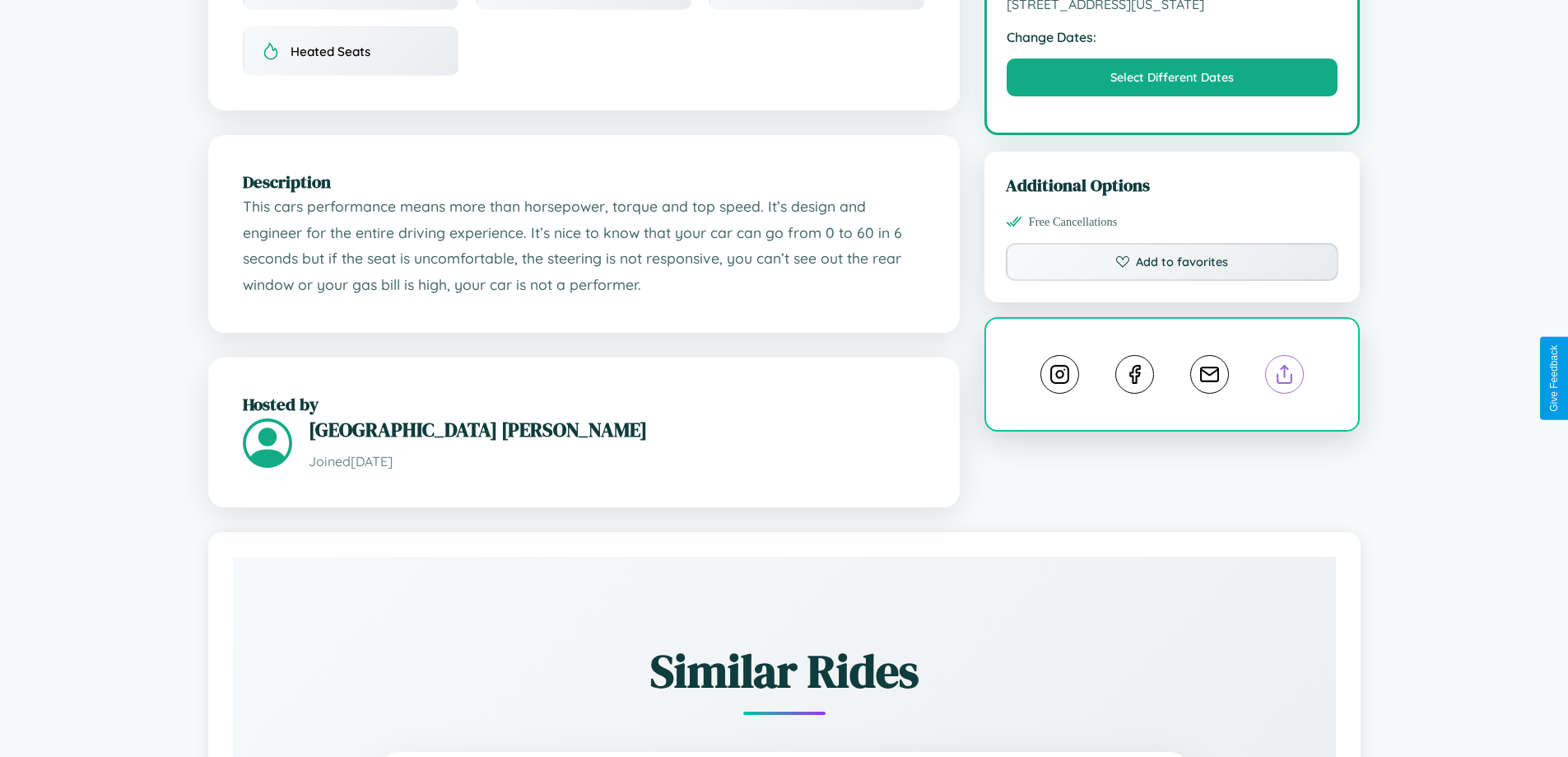
click at [1285, 377] on line at bounding box center [1285, 372] width 0 height 11
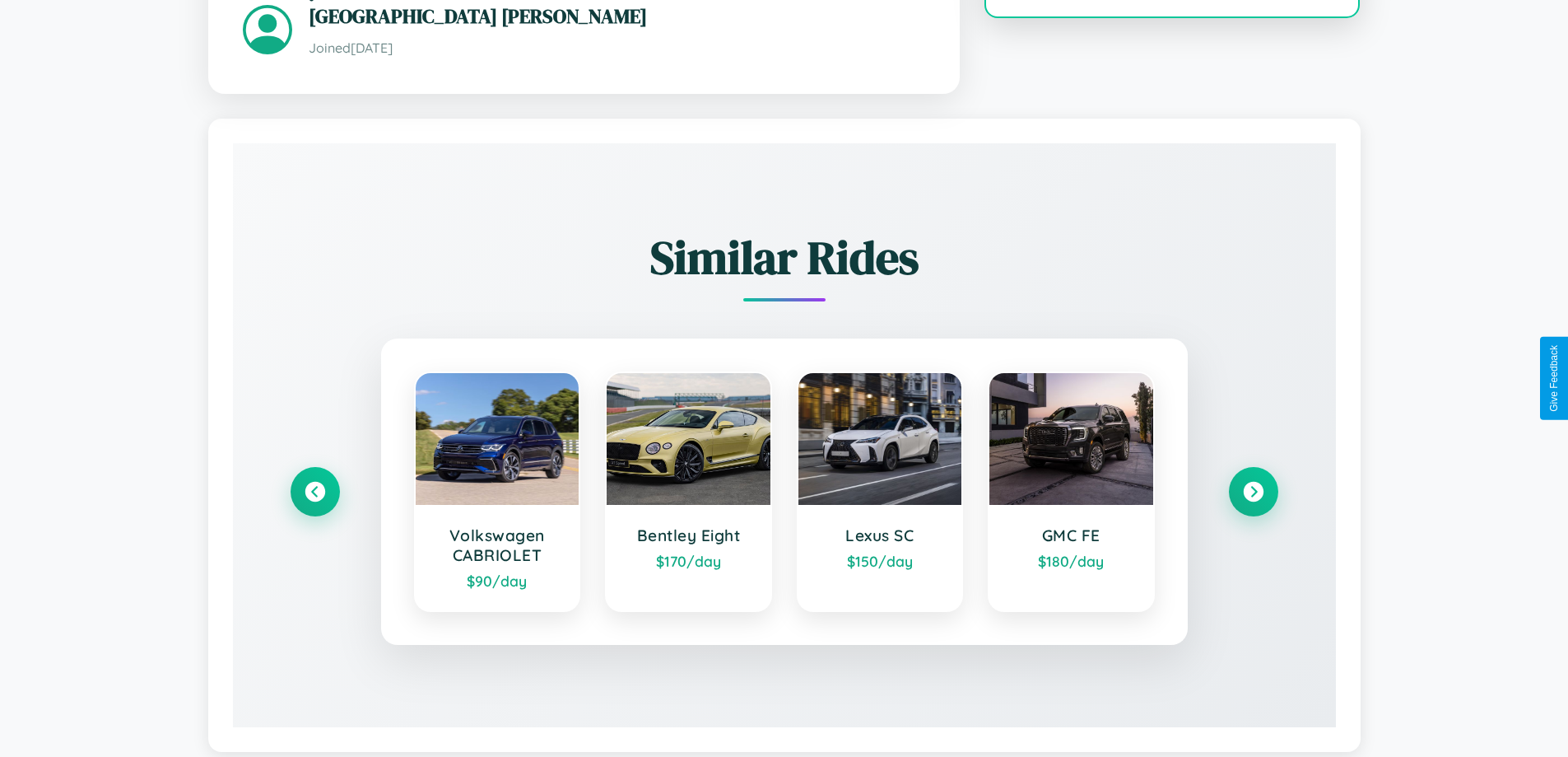
scroll to position [991, 0]
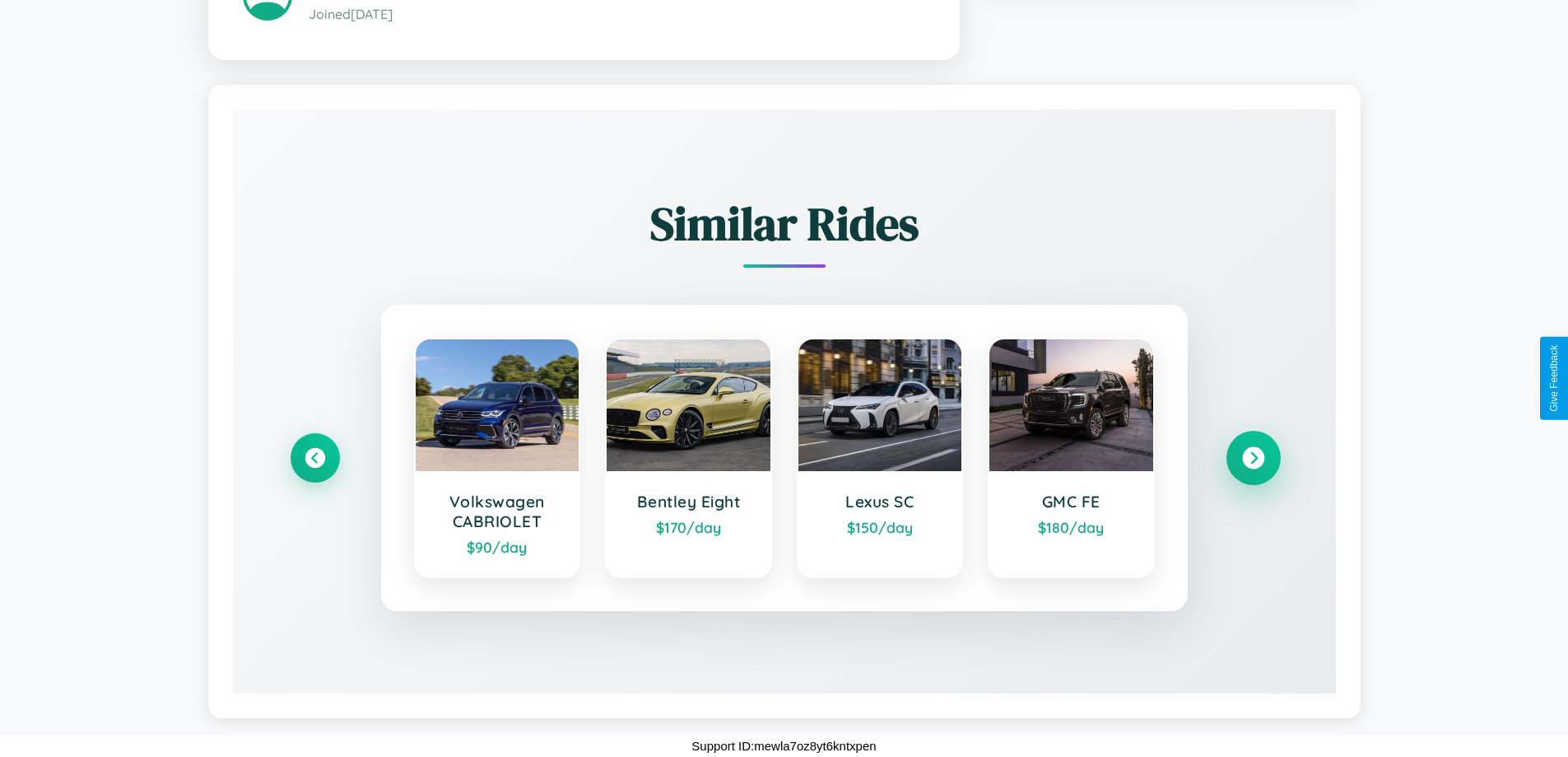
click at [1252, 458] on icon at bounding box center [1253, 458] width 22 height 22
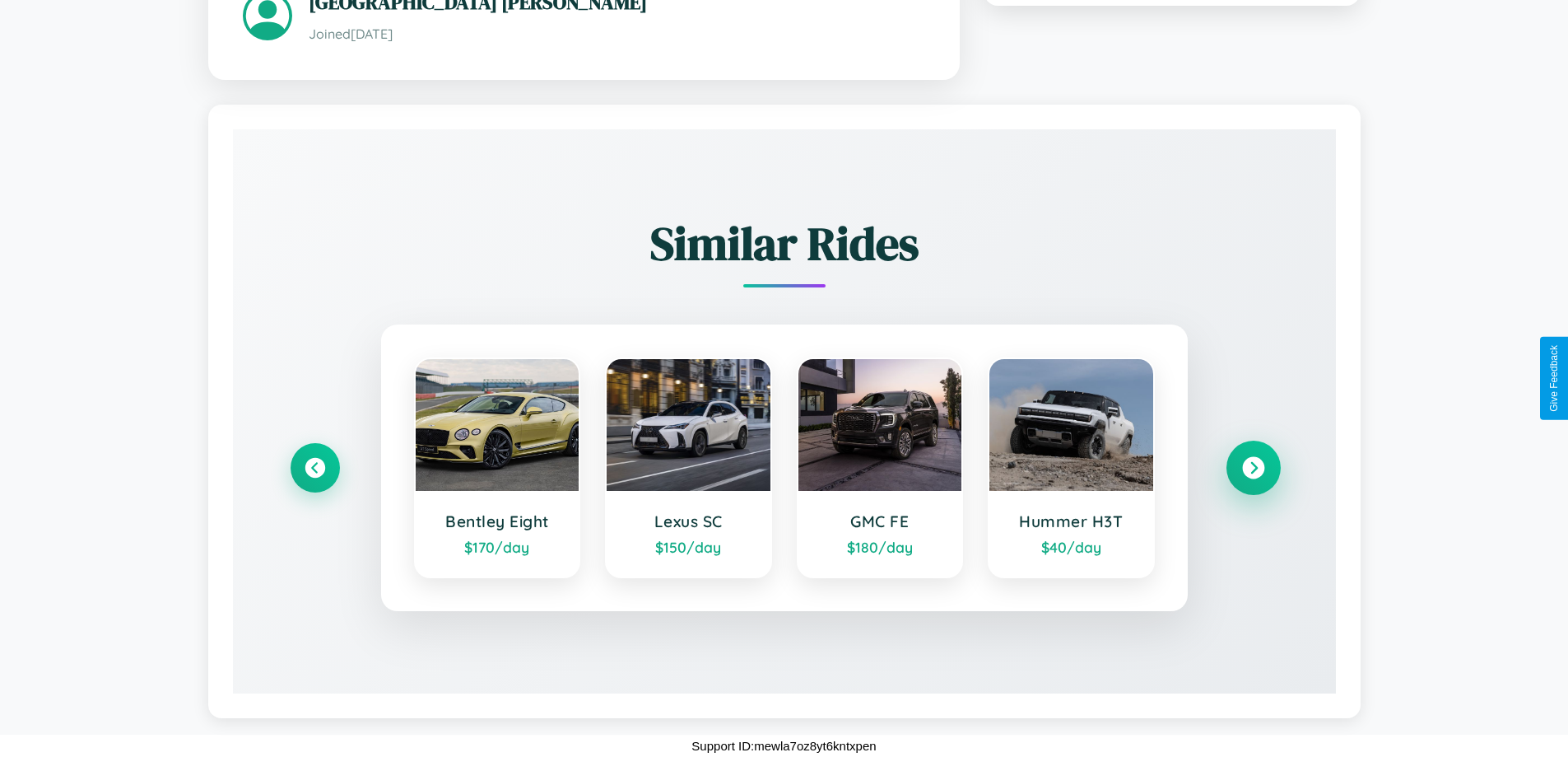
click at [1252, 468] on icon at bounding box center [1253, 468] width 22 height 22
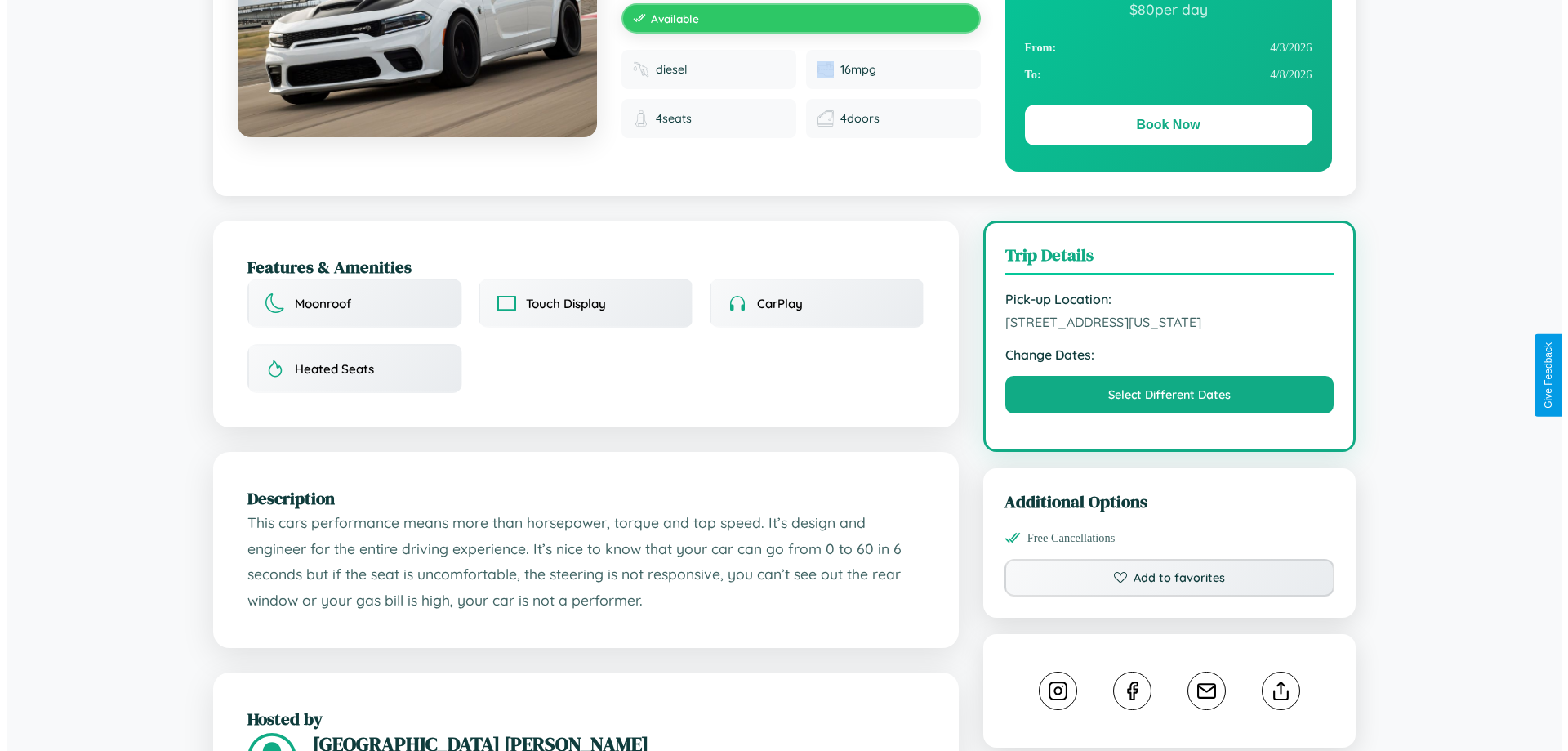
scroll to position [0, 0]
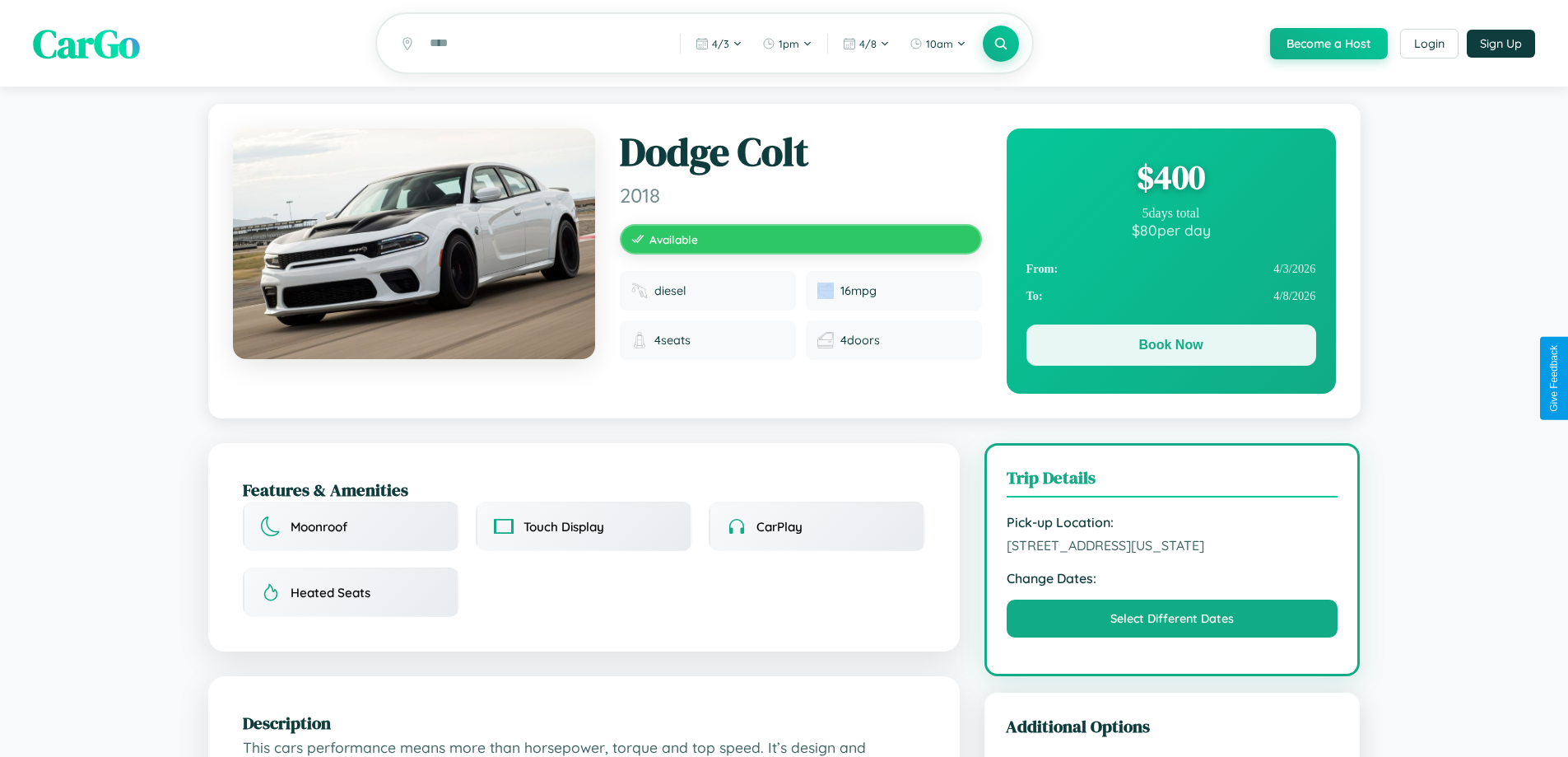
click at [1171, 349] on button "Book Now" at bounding box center [1172, 345] width 290 height 41
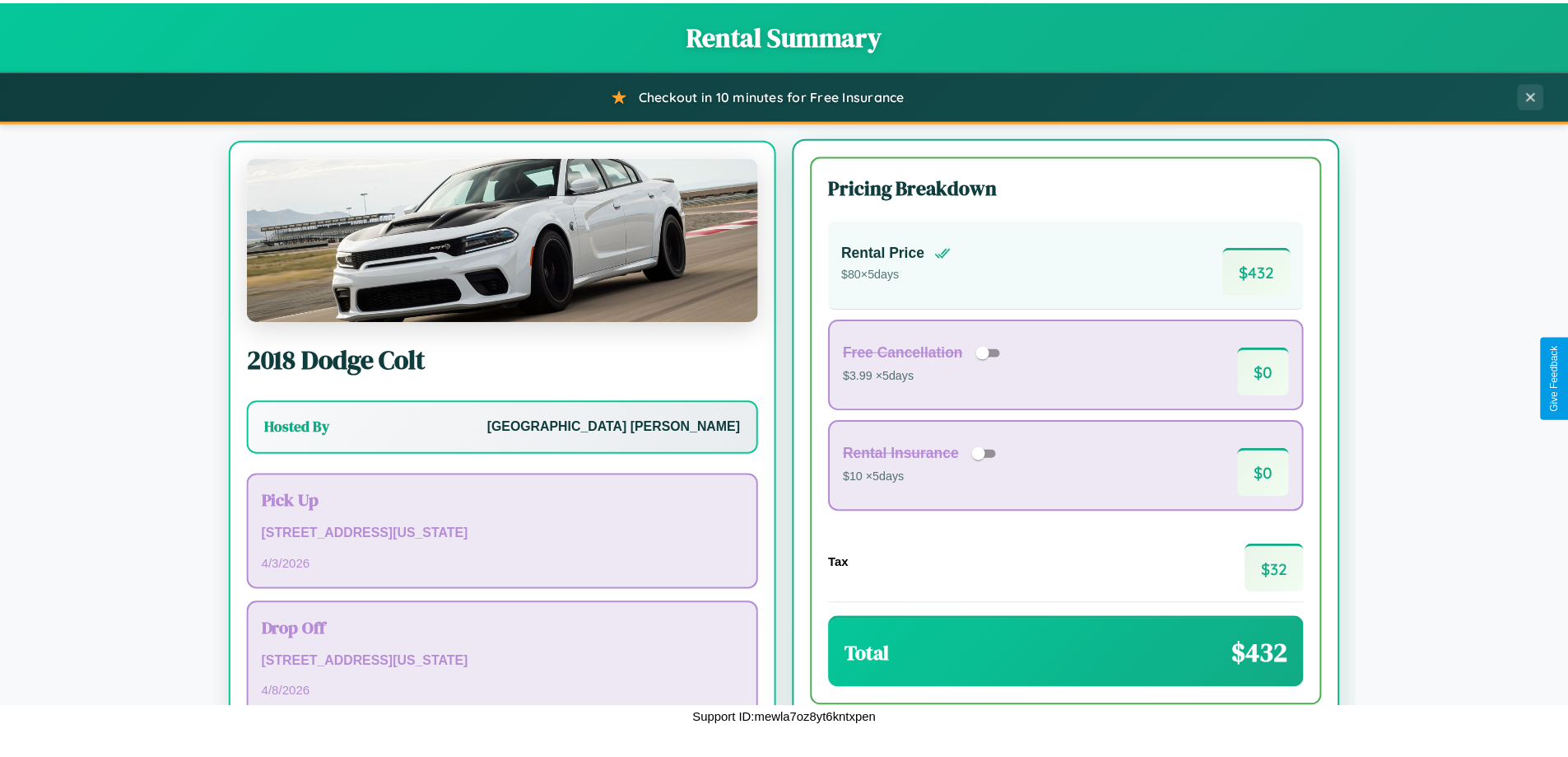
scroll to position [76, 0]
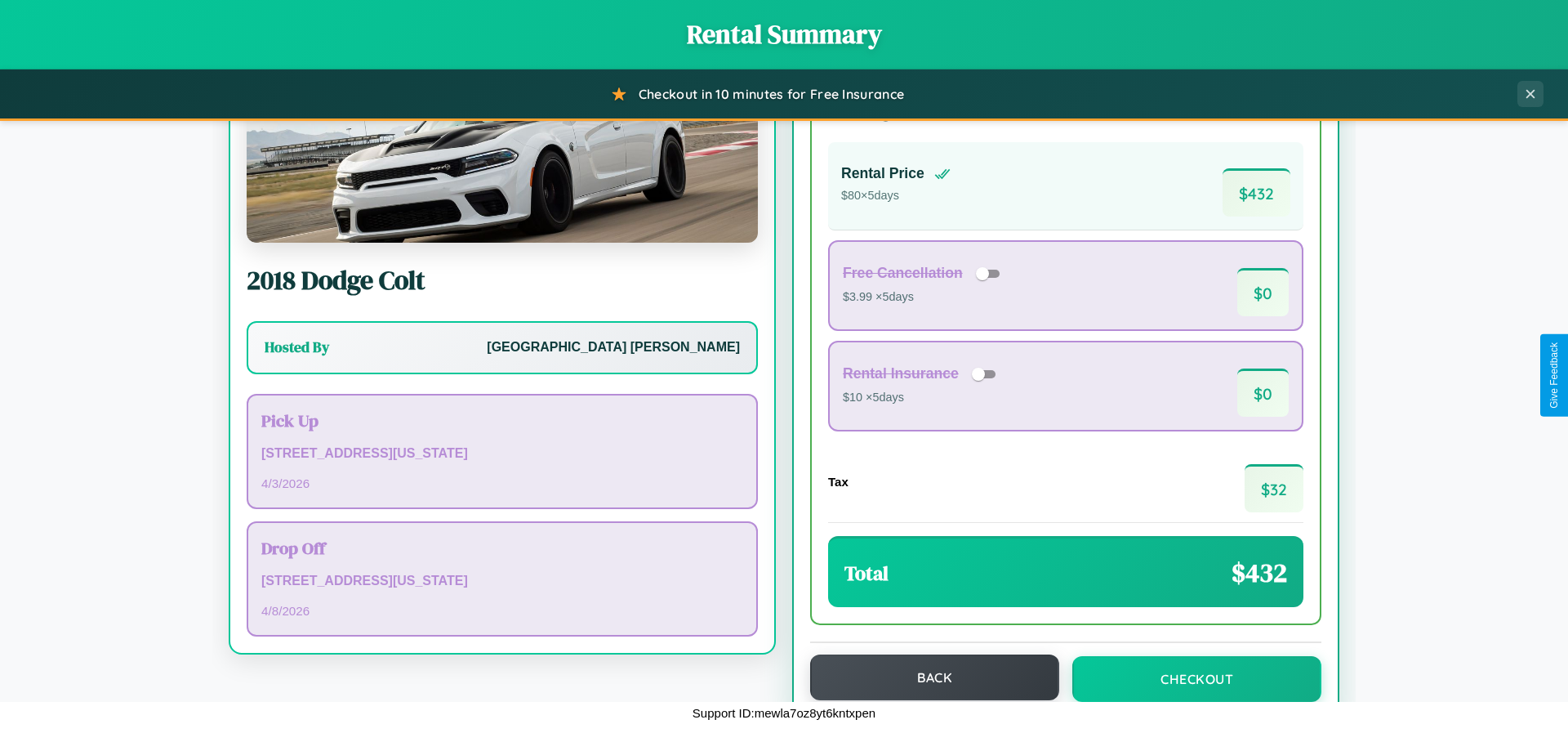
click at [927, 678] on button "Back" at bounding box center [935, 677] width 249 height 46
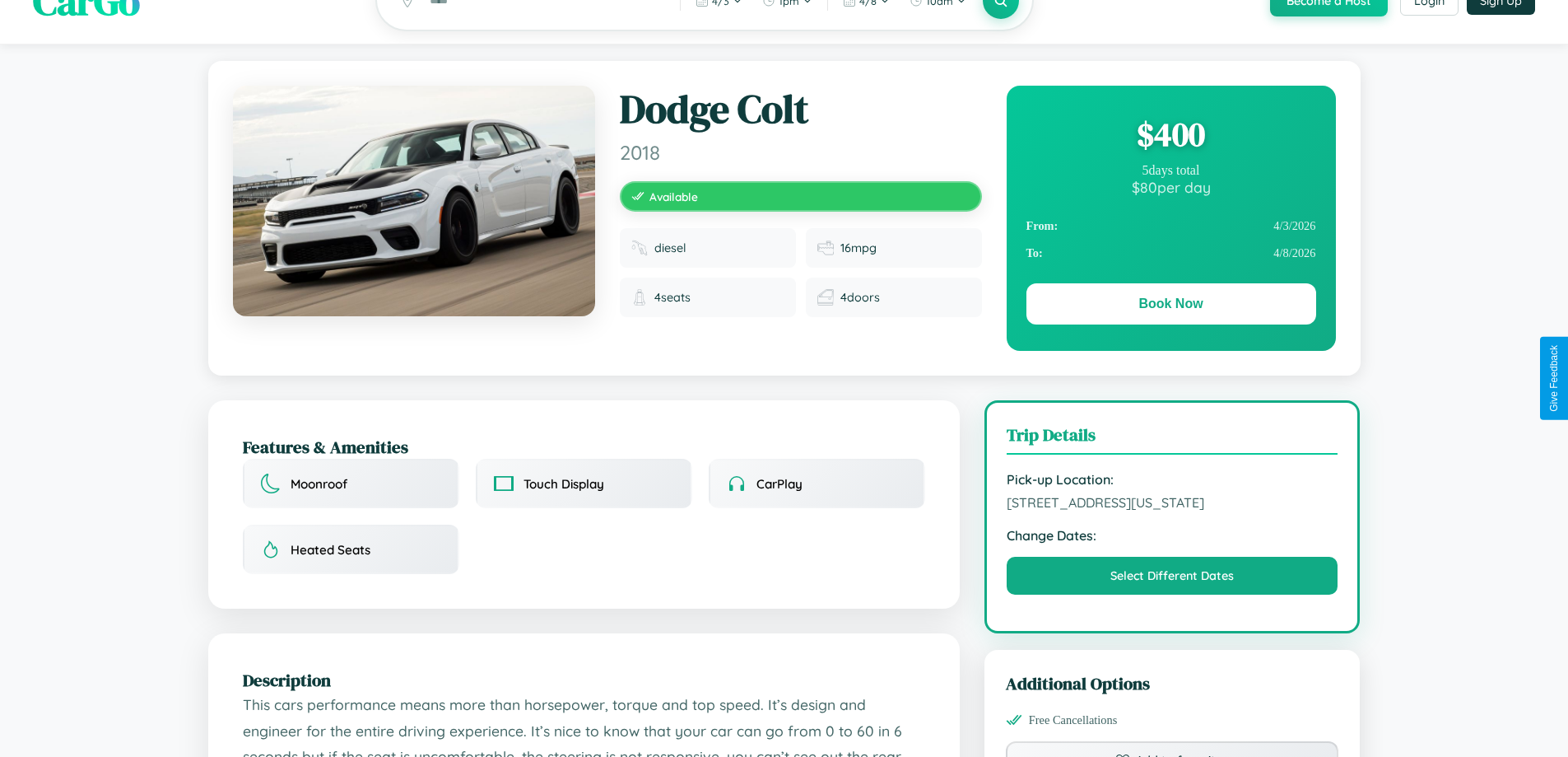
scroll to position [170, 0]
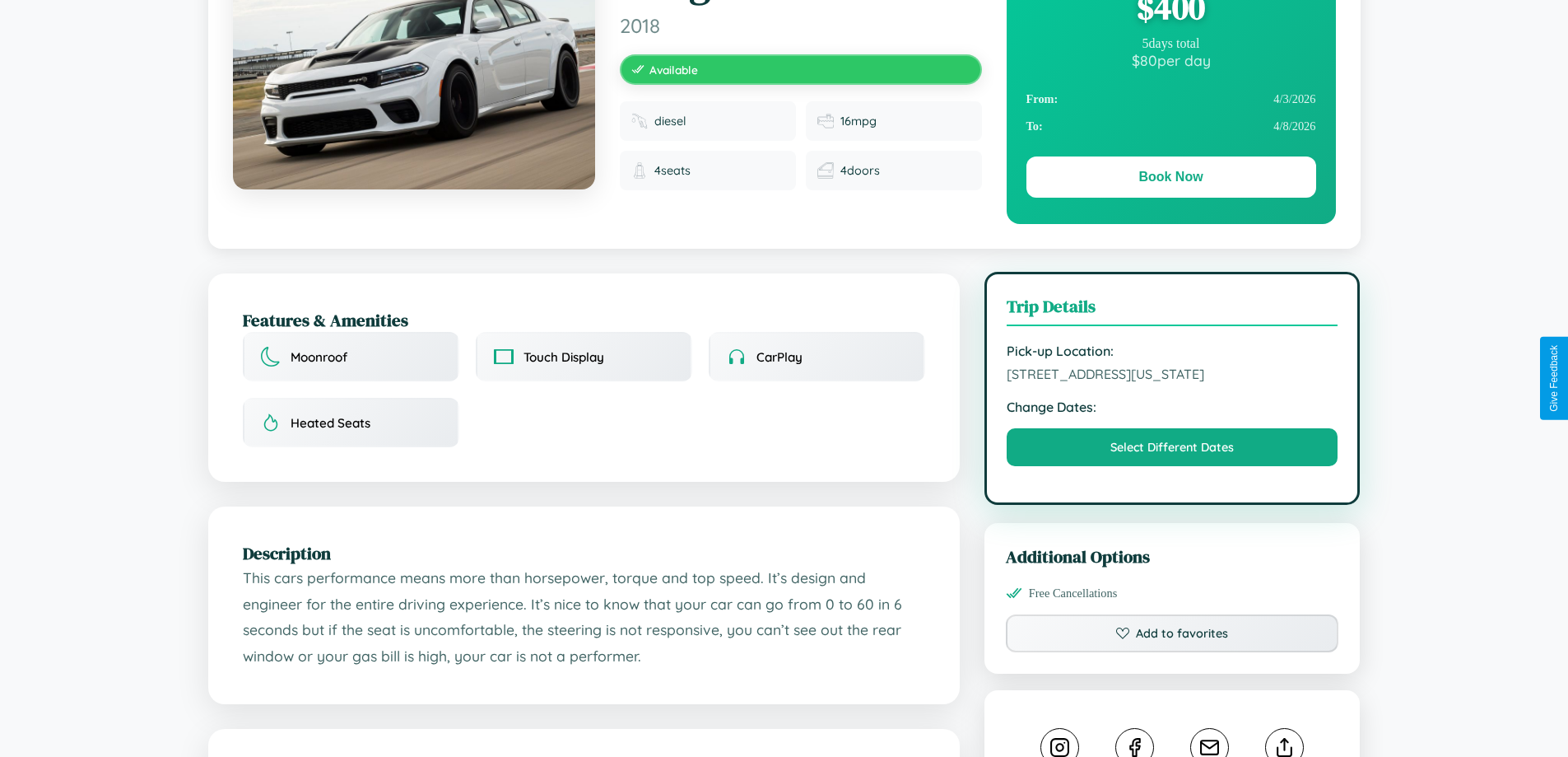
click at [1173, 377] on span "5827 Main Street Chicago Illinois 92601 United States" at bounding box center [1172, 374] width 331 height 17
click at [1173, 376] on span "5827 Main Street Chicago Illinois 92601 United States" at bounding box center [1172, 374] width 331 height 17
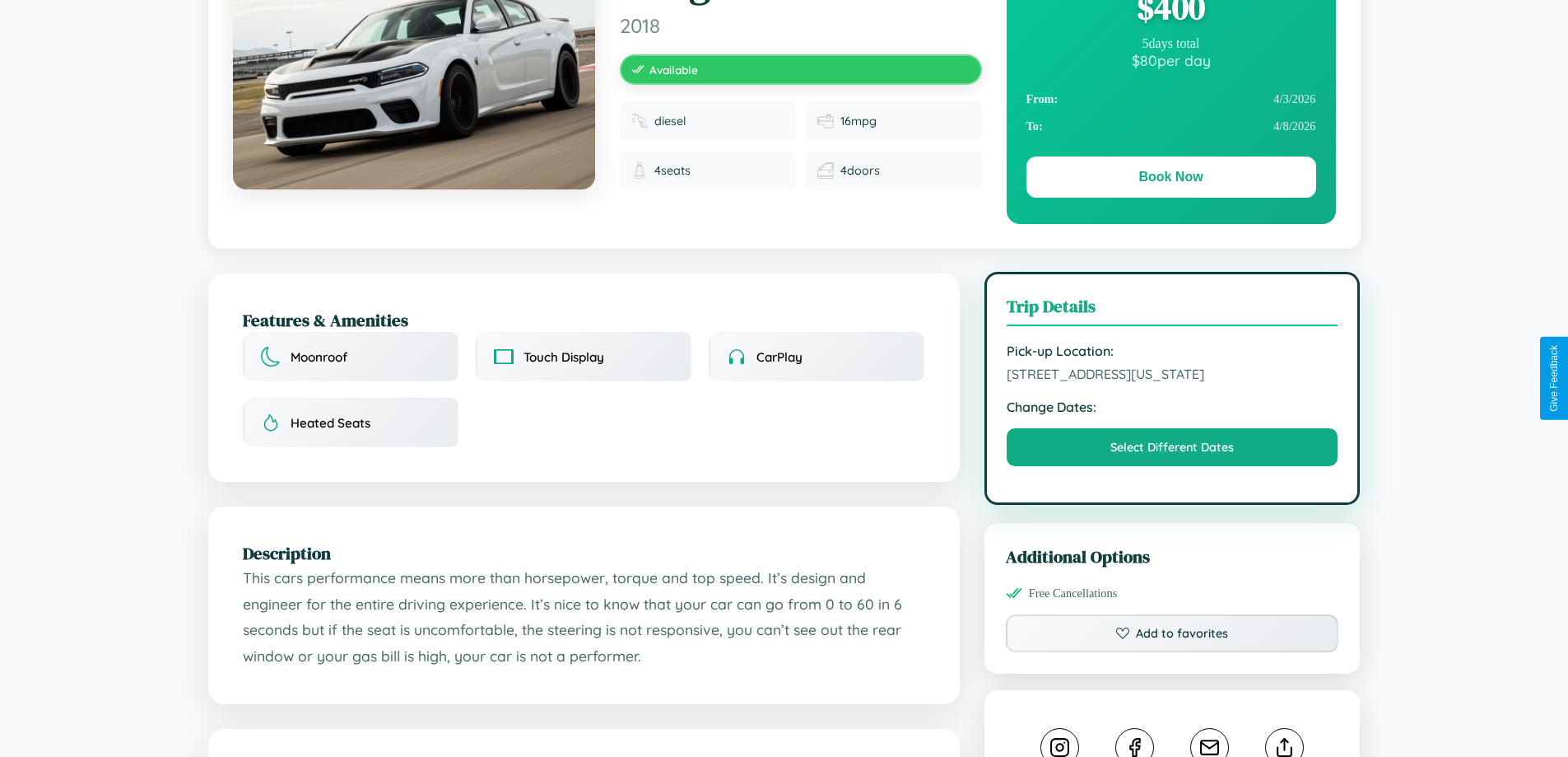
click at [1173, 376] on span "5827 Main Street Chicago Illinois 92601 United States" at bounding box center [1172, 374] width 331 height 17
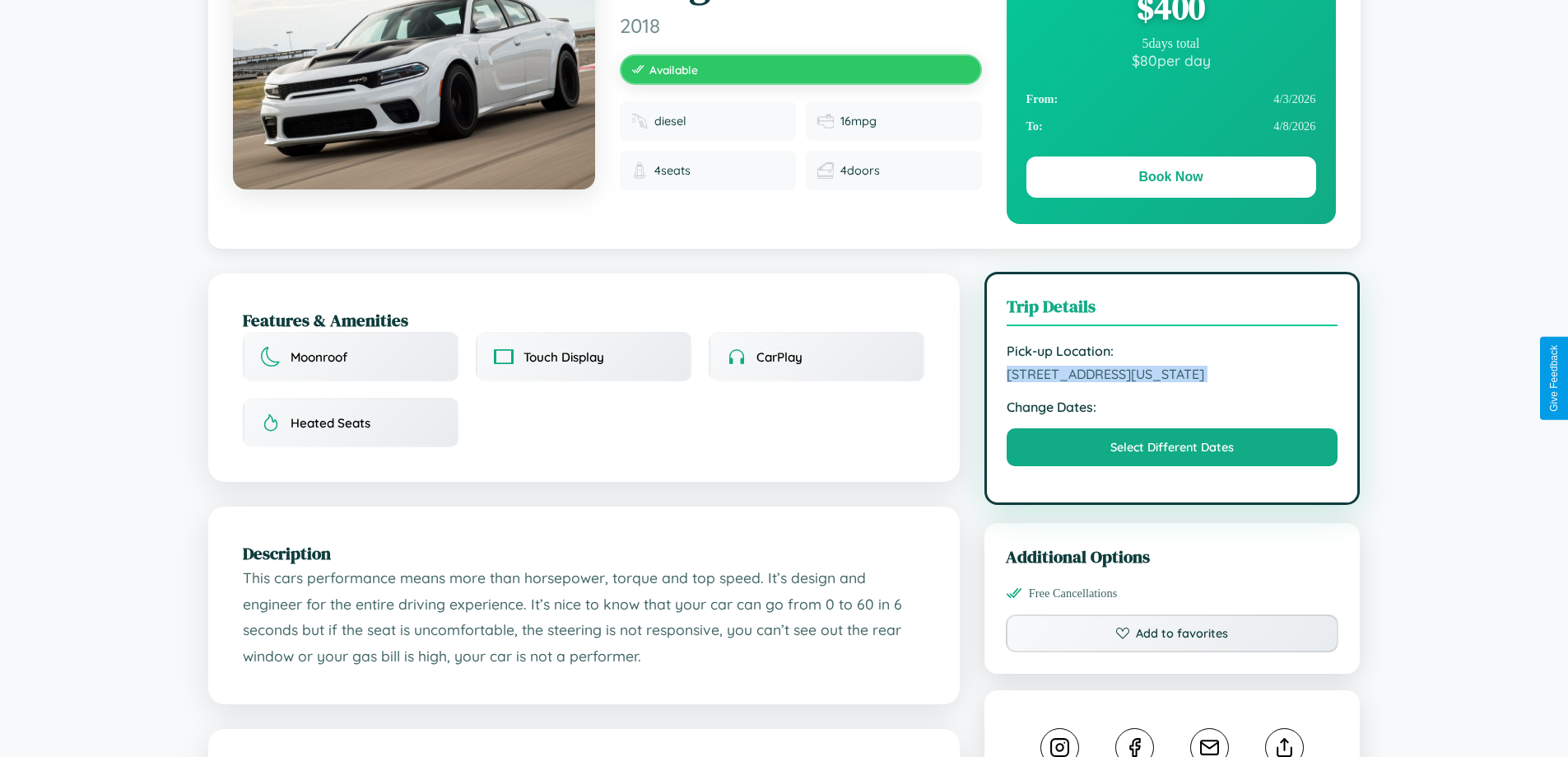
click at [1173, 376] on span "5827 Main Street Chicago Illinois 92601 United States" at bounding box center [1172, 374] width 331 height 17
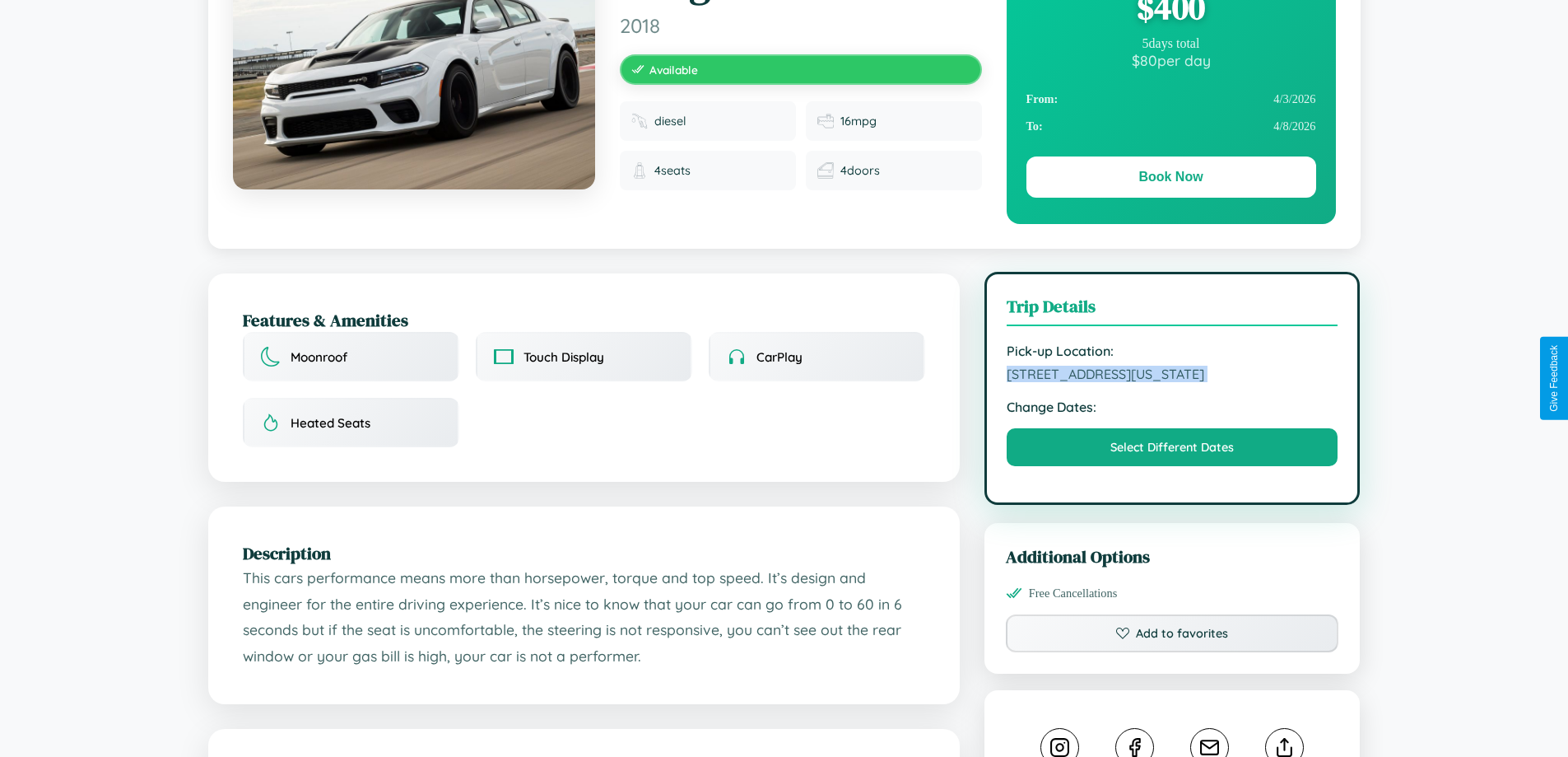
click at [1173, 376] on span "5827 Main Street Chicago Illinois 92601 United States" at bounding box center [1172, 374] width 331 height 17
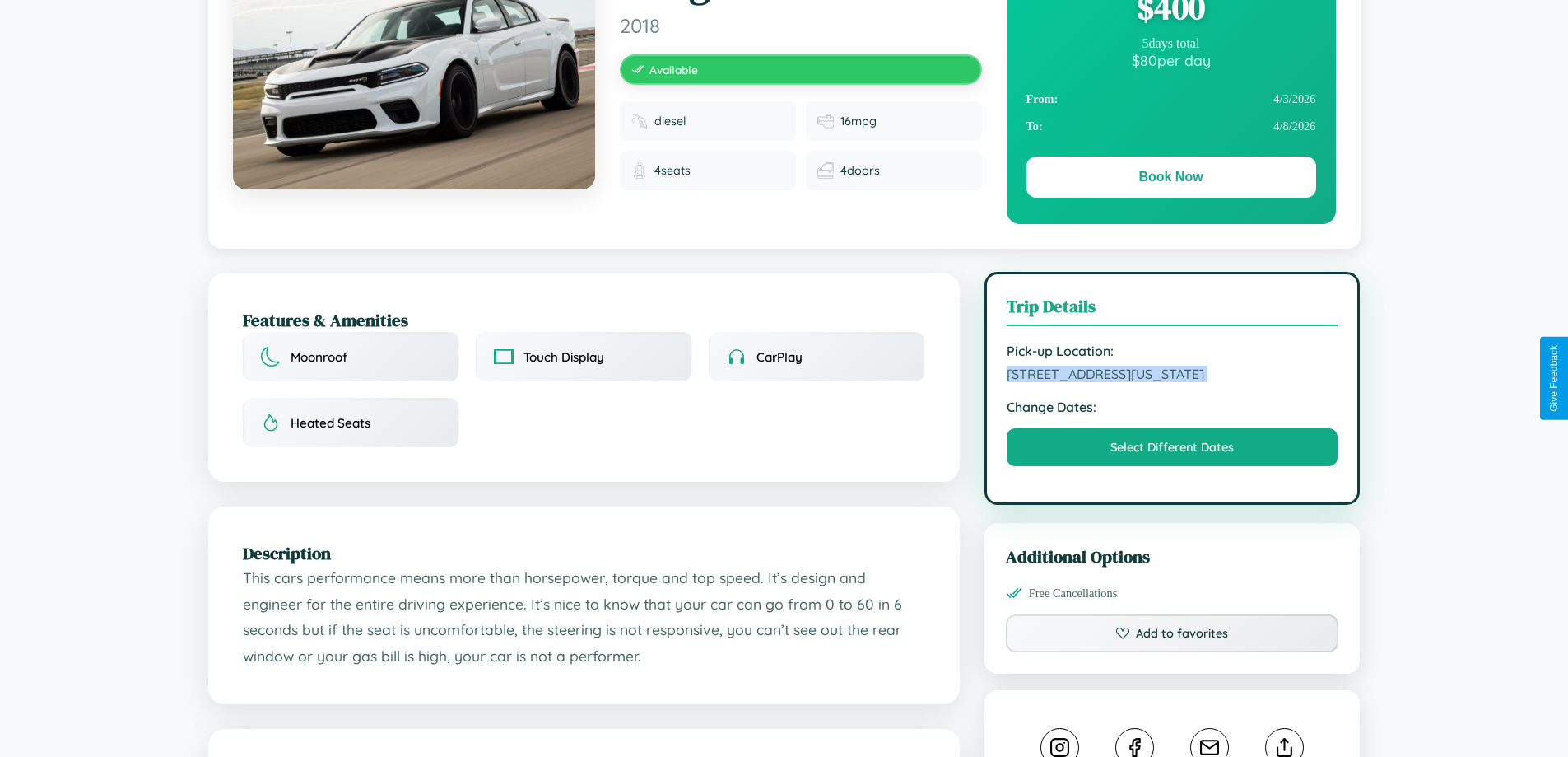
click at [1173, 376] on span "5827 Main Street Chicago Illinois 92601 United States" at bounding box center [1172, 374] width 331 height 17
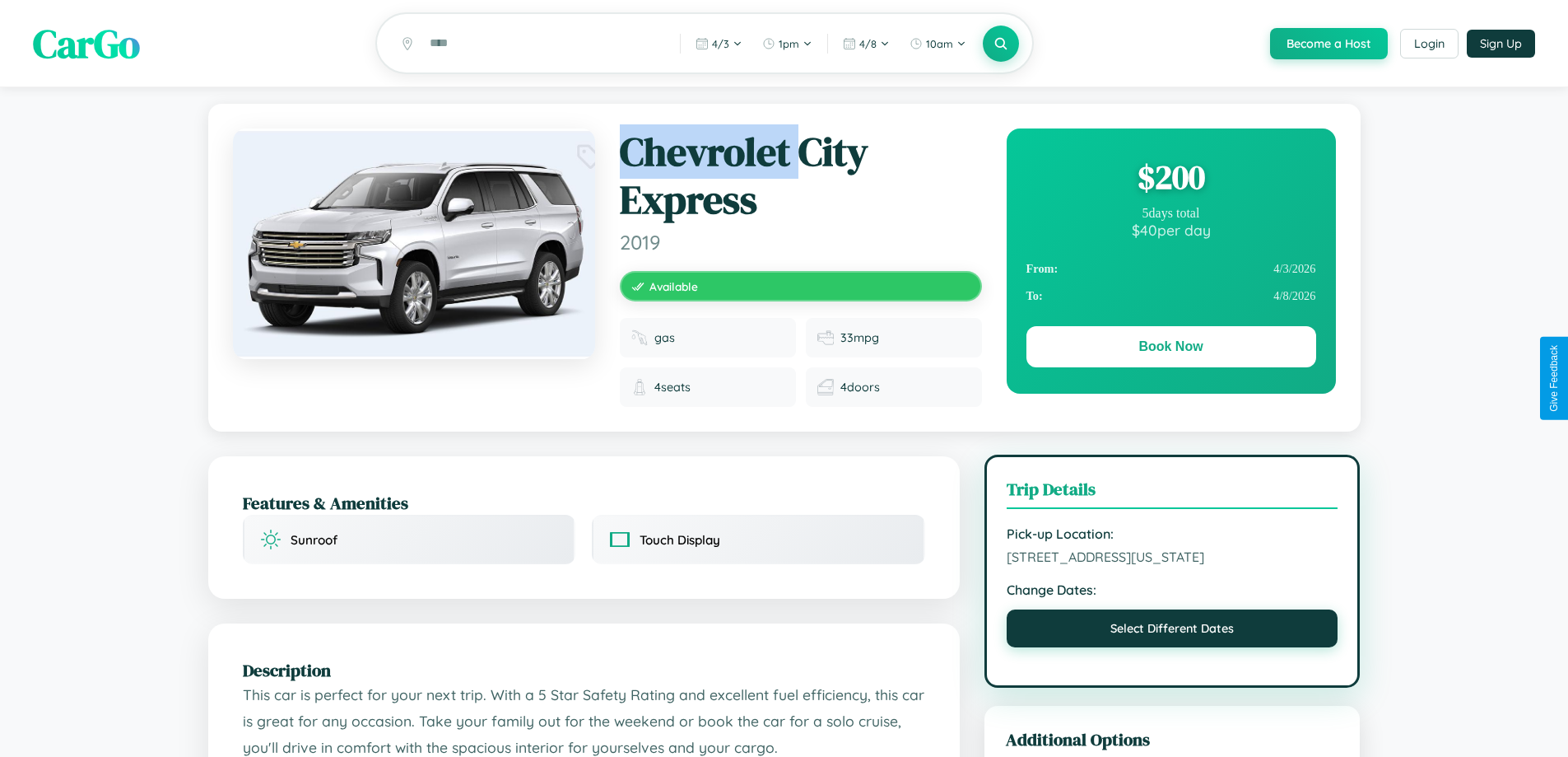
click at [1173, 647] on button "Select Different Dates" at bounding box center [1172, 628] width 331 height 38
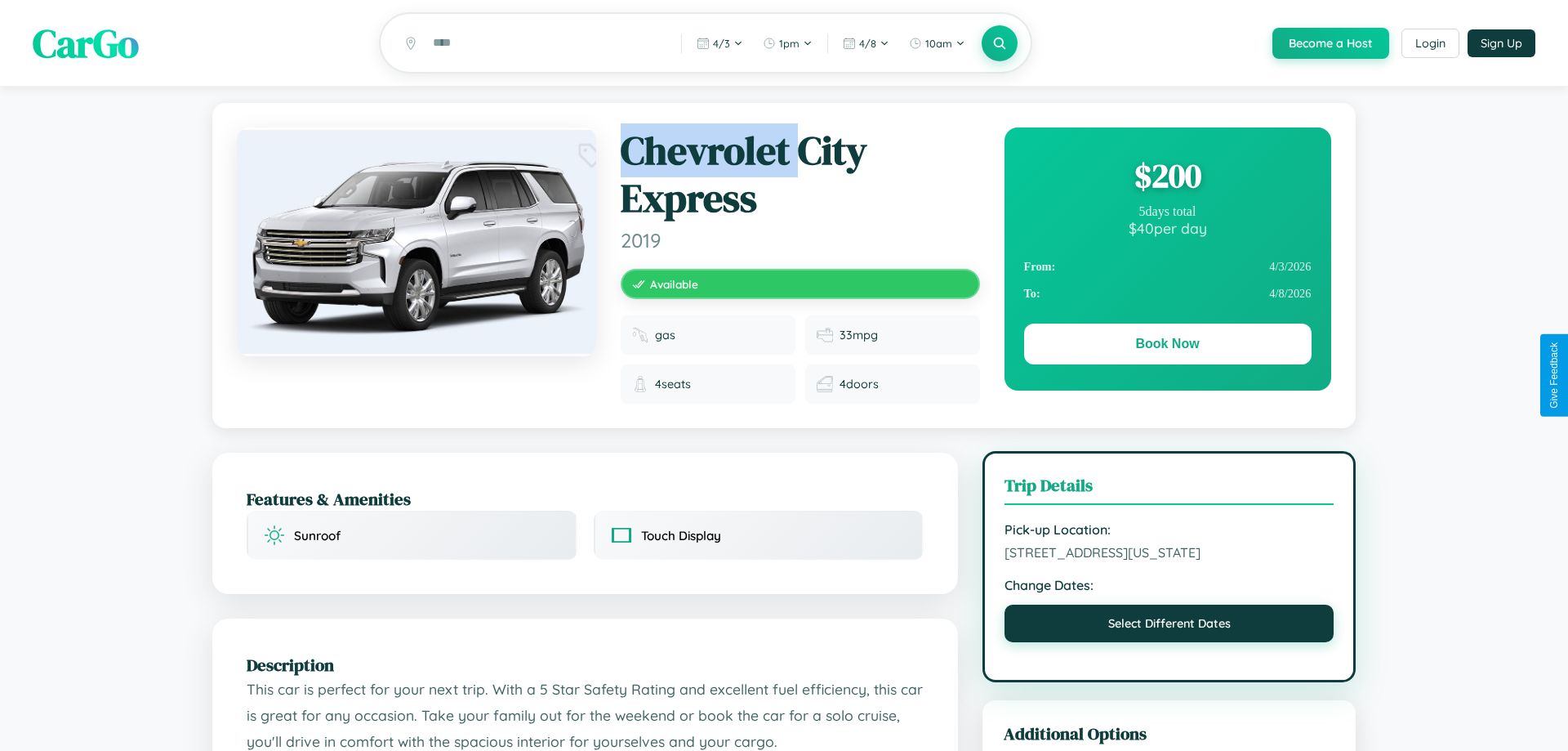
select select "*"
select select "****"
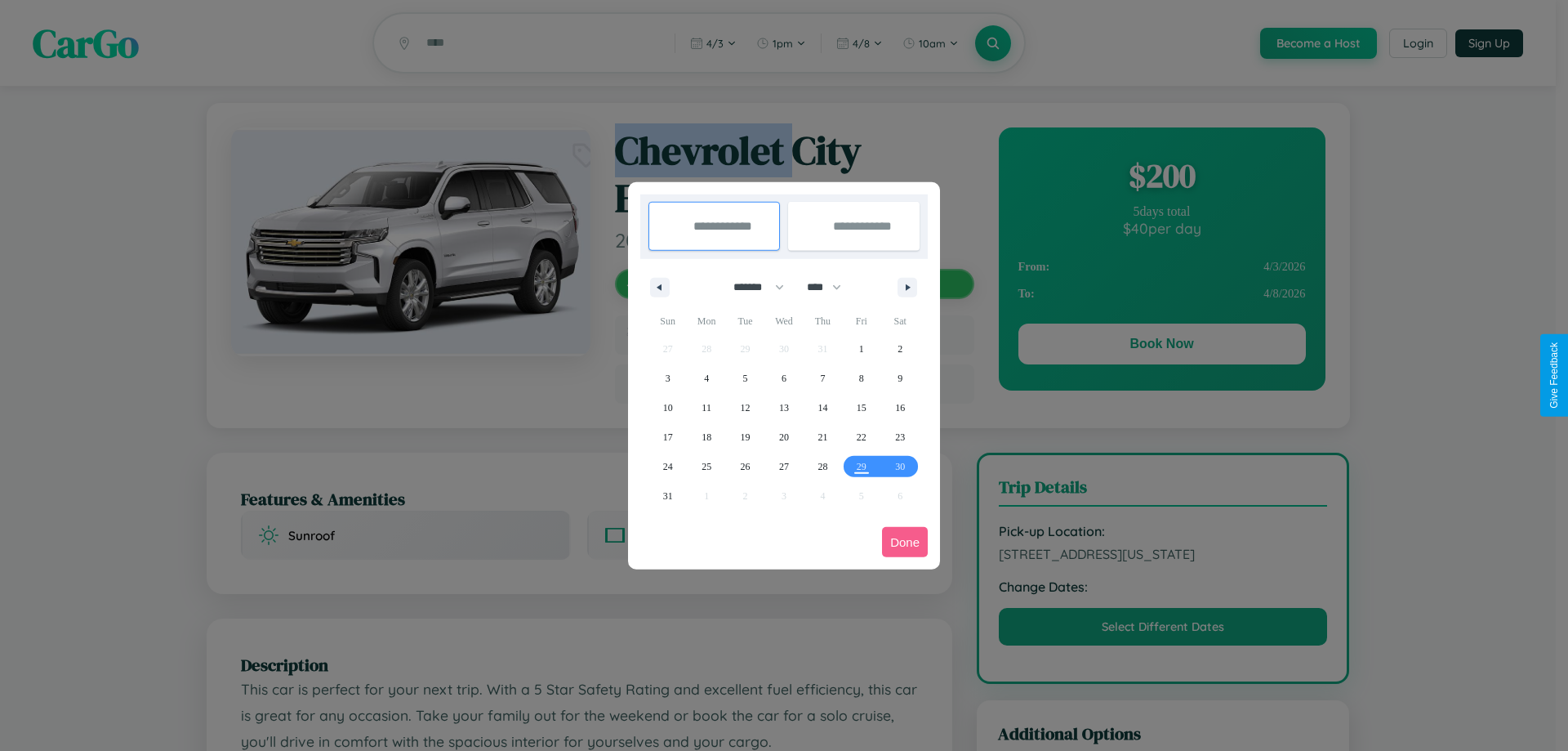
drag, startPoint x: 752, startPoint y: 287, endPoint x: 784, endPoint y: 328, distance: 52.0
click at [752, 287] on select "******* ******** ***** ***** *** **** **** ****** ********* ******* ******** **…" at bounding box center [755, 287] width 69 height 27
select select "*"
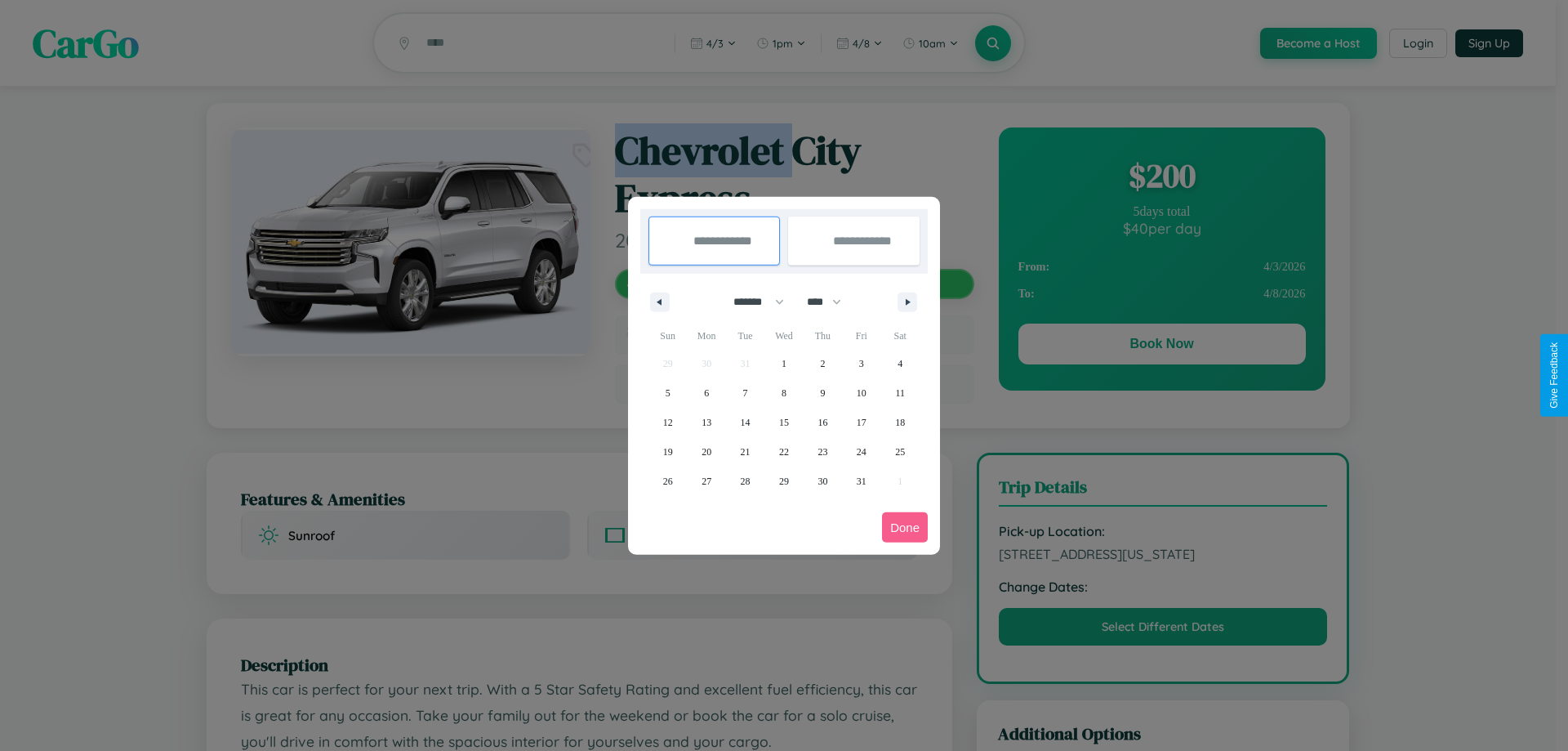
click at [832, 301] on select "**** **** **** **** **** **** **** **** **** **** **** **** **** **** **** ****…" at bounding box center [823, 301] width 49 height 27
select select "****"
click at [707, 480] on span "26" at bounding box center [707, 481] width 10 height 29
type input "**********"
click at [860, 480] on span "30" at bounding box center [861, 481] width 10 height 29
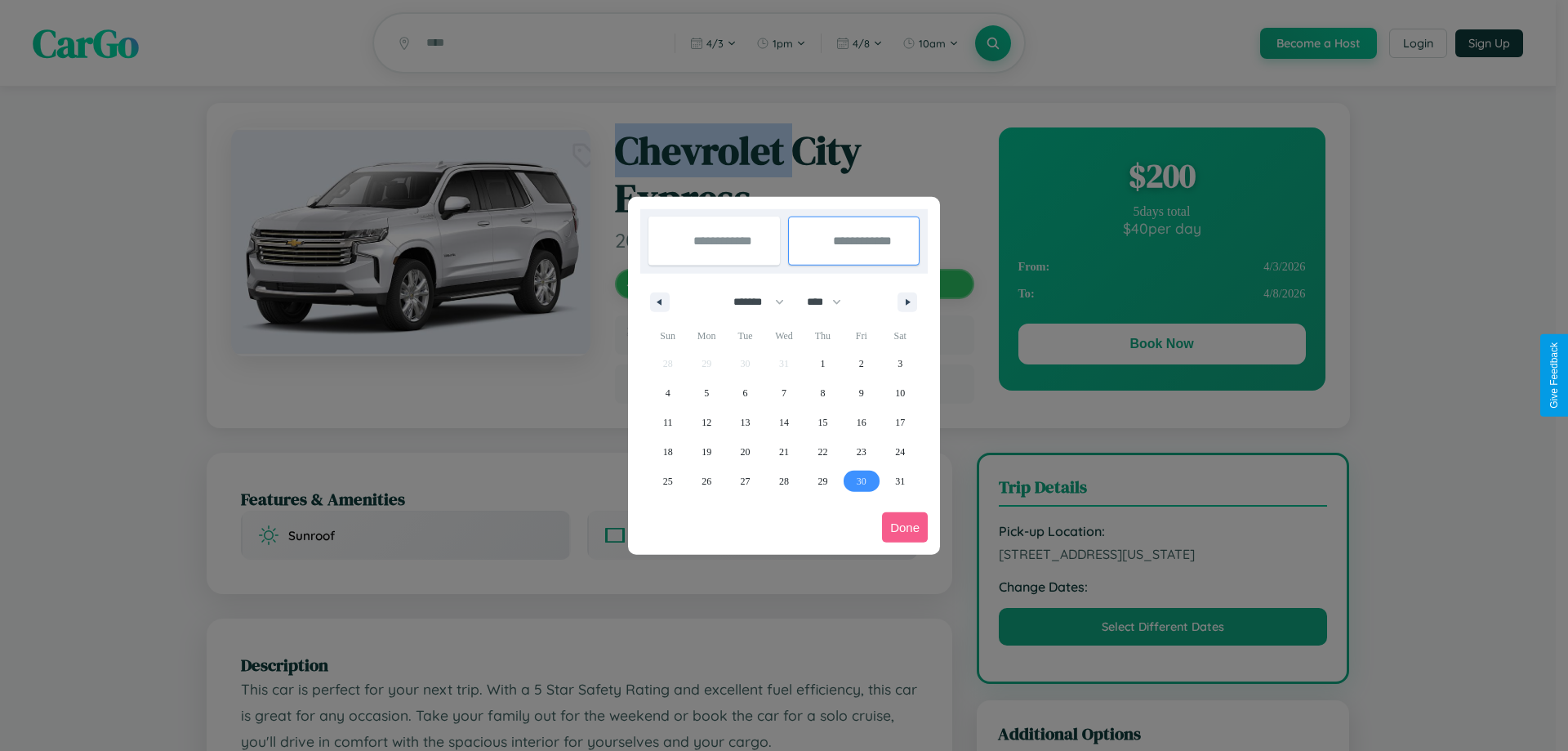
type input "**********"
click at [905, 527] on button "Done" at bounding box center [906, 527] width 46 height 30
